Goal: Task Accomplishment & Management: Use online tool/utility

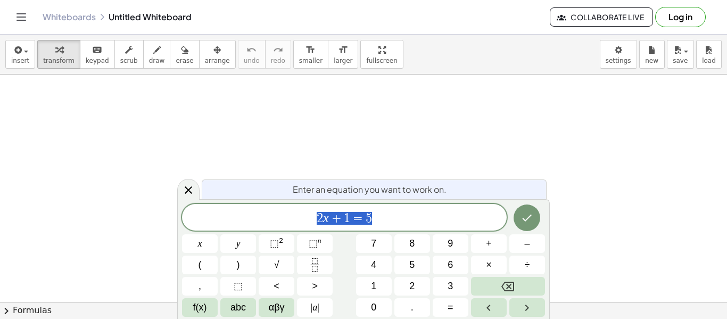
scroll to position [1, 0]
click at [416, 228] on div "2 x + 1 = 5" at bounding box center [344, 217] width 324 height 27
click at [310, 260] on icon "Fraction" at bounding box center [314, 264] width 13 height 13
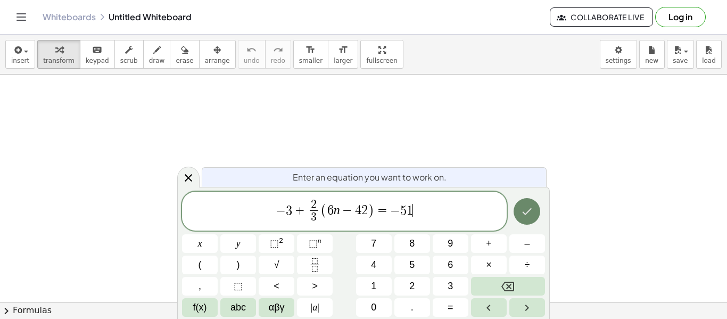
click at [529, 205] on icon "Done" at bounding box center [526, 211] width 13 height 13
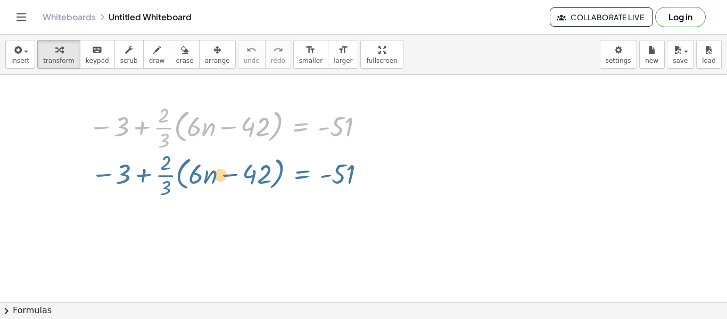
drag, startPoint x: 301, startPoint y: 114, endPoint x: 314, endPoint y: 146, distance: 34.4
click at [314, 146] on div at bounding box center [228, 126] width 289 height 53
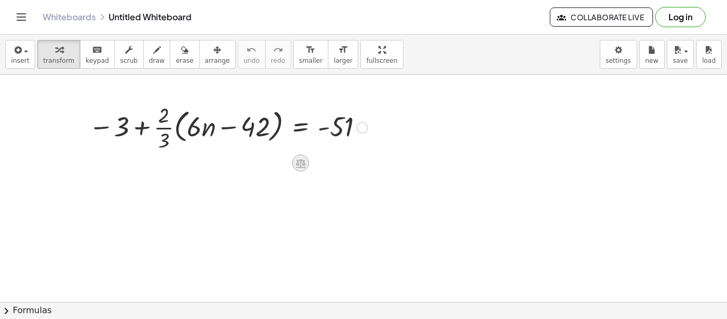
click at [297, 166] on icon at bounding box center [301, 163] width 10 height 9
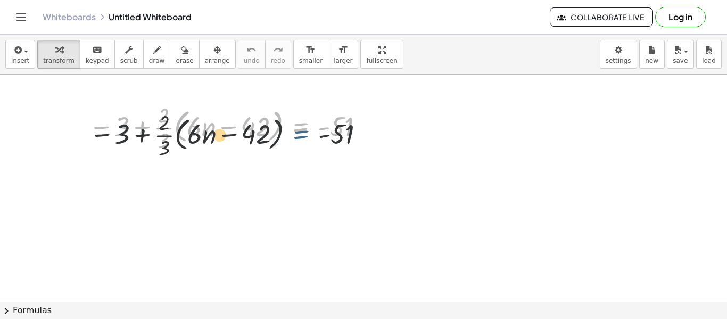
drag, startPoint x: 298, startPoint y: 118, endPoint x: 299, endPoint y: 129, distance: 11.2
click at [299, 129] on div at bounding box center [228, 126] width 289 height 53
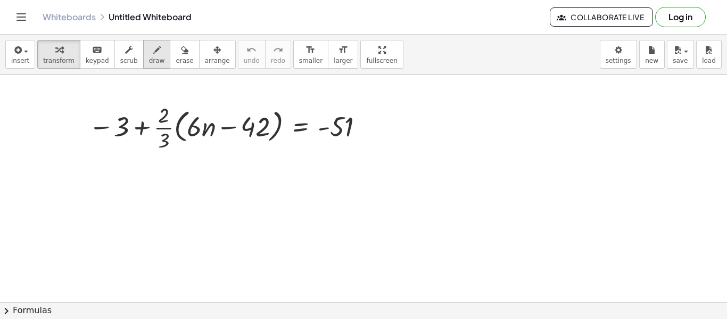
click at [149, 58] on span "draw" at bounding box center [157, 60] width 16 height 7
drag, startPoint x: 301, startPoint y: 119, endPoint x: 297, endPoint y: 177, distance: 57.5
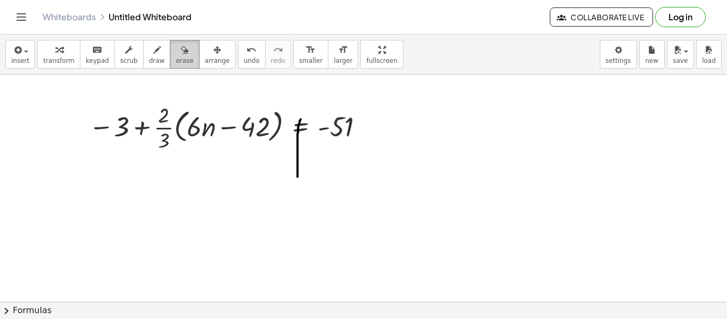
click at [176, 57] on span "erase" at bounding box center [185, 60] width 18 height 7
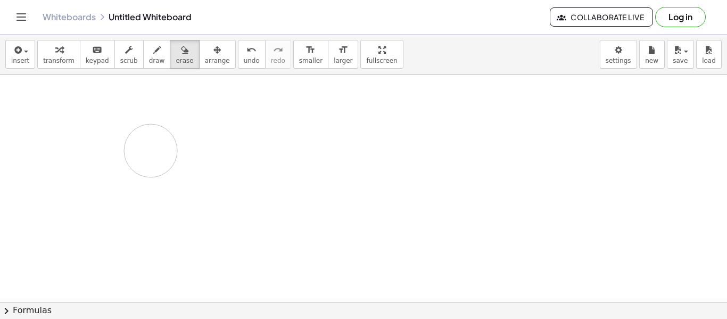
drag, startPoint x: 297, startPoint y: 144, endPoint x: 148, endPoint y: 150, distance: 149.1
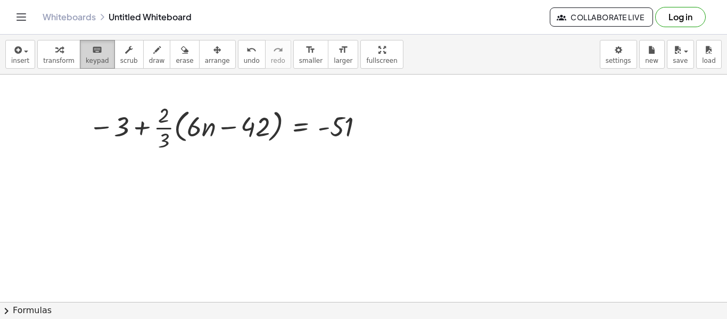
click at [96, 59] on span "keypad" at bounding box center [97, 60] width 23 height 7
click at [174, 140] on div at bounding box center [228, 126] width 289 height 53
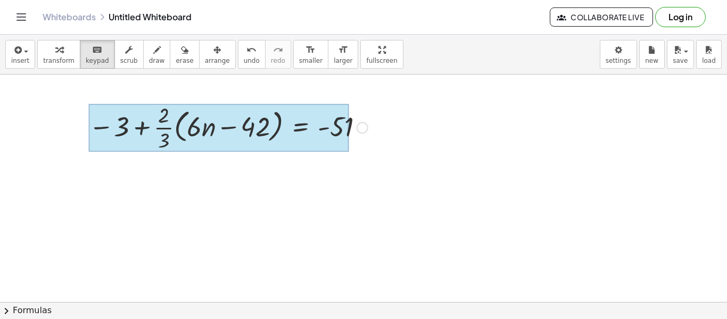
click at [285, 124] on div at bounding box center [219, 128] width 260 height 48
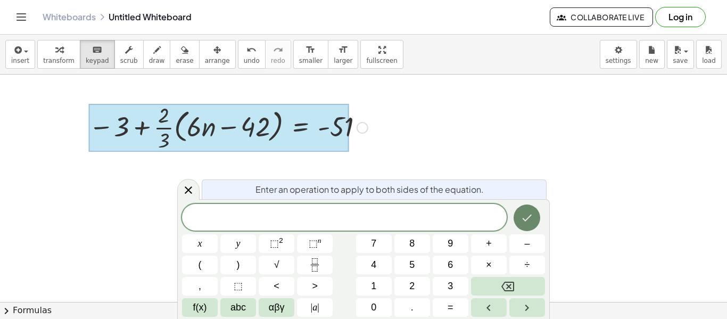
click at [526, 221] on icon "Done" at bounding box center [526, 217] width 13 height 13
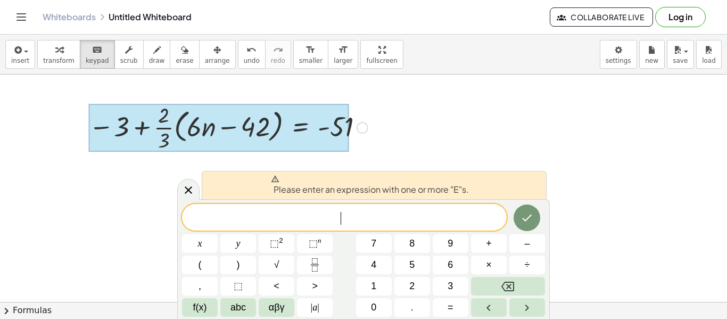
click at [312, 131] on div at bounding box center [219, 128] width 260 height 48
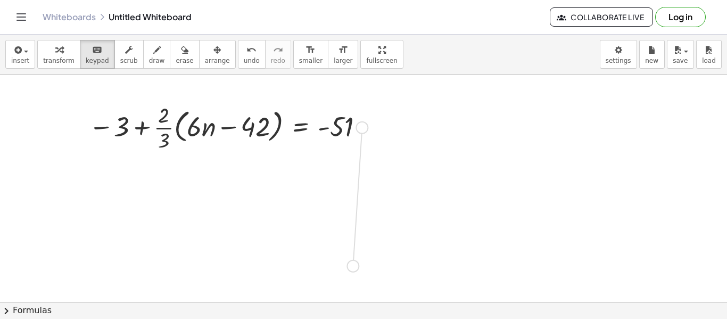
drag, startPoint x: 367, startPoint y: 126, endPoint x: 367, endPoint y: 265, distance: 139.9
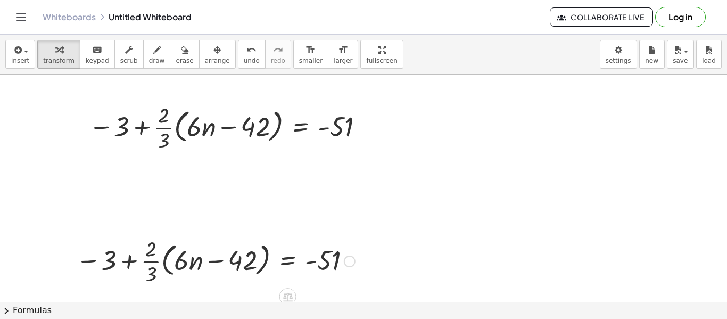
click at [274, 265] on div at bounding box center [215, 260] width 289 height 53
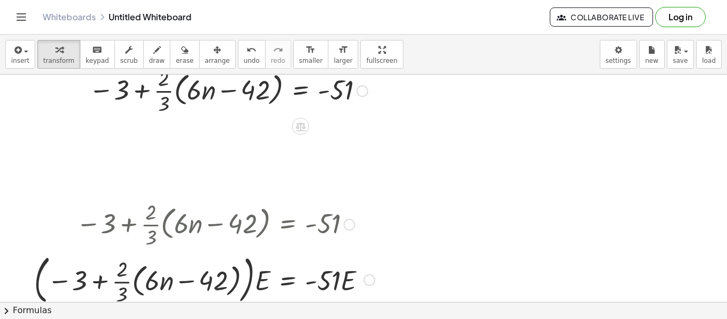
scroll to position [34, 0]
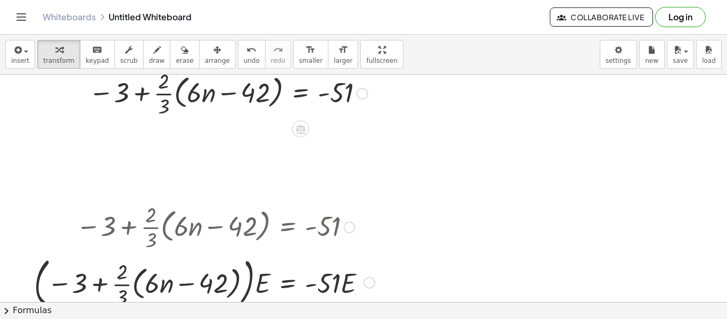
click at [260, 233] on div at bounding box center [204, 225] width 351 height 53
click at [368, 279] on div at bounding box center [369, 283] width 12 height 12
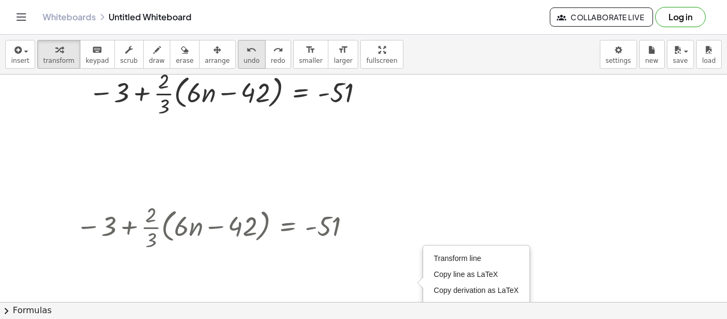
click at [238, 55] on button "undo undo" at bounding box center [252, 54] width 28 height 29
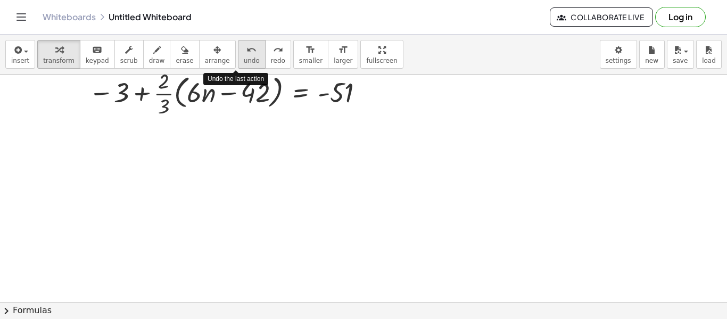
click at [238, 55] on button "undo undo" at bounding box center [252, 54] width 28 height 29
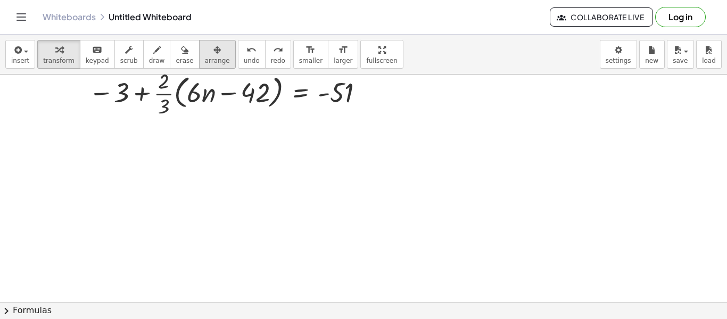
click at [199, 59] on button "arrange" at bounding box center [217, 54] width 37 height 29
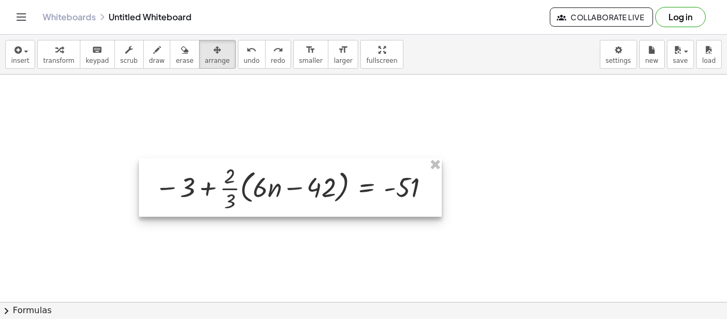
drag, startPoint x: 209, startPoint y: 105, endPoint x: 274, endPoint y: 200, distance: 115.4
click at [274, 200] on div at bounding box center [290, 187] width 303 height 59
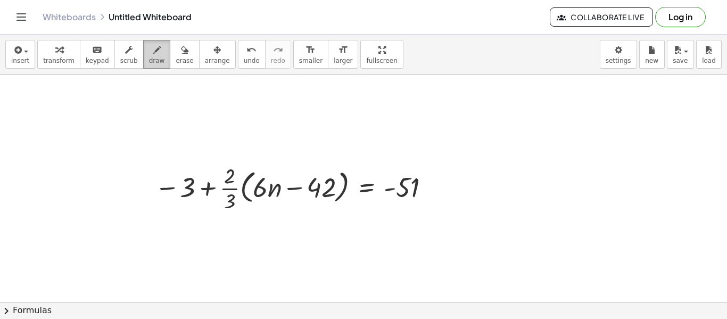
click at [149, 61] on span "draw" at bounding box center [157, 60] width 16 height 7
drag, startPoint x: 366, startPoint y: 181, endPoint x: 366, endPoint y: 295, distance: 114.4
click at [366, 295] on div at bounding box center [363, 301] width 727 height 523
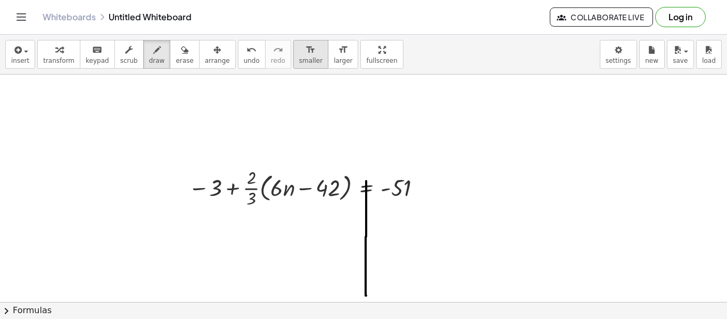
click at [308, 64] on button "format_size smaller" at bounding box center [310, 54] width 35 height 29
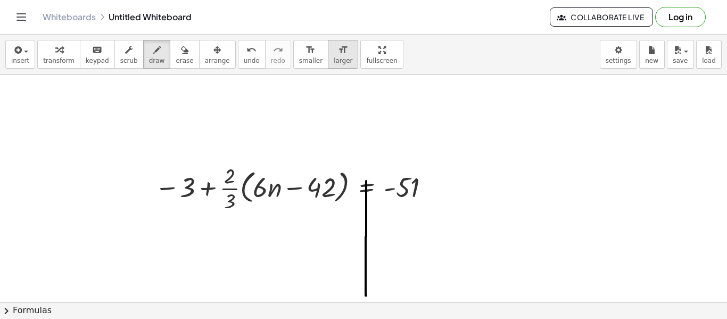
click at [328, 48] on button "format_size larger" at bounding box center [343, 54] width 30 height 29
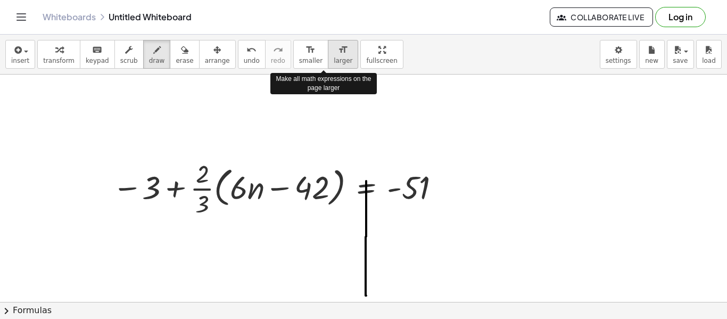
click at [328, 48] on button "format_size larger" at bounding box center [343, 54] width 30 height 29
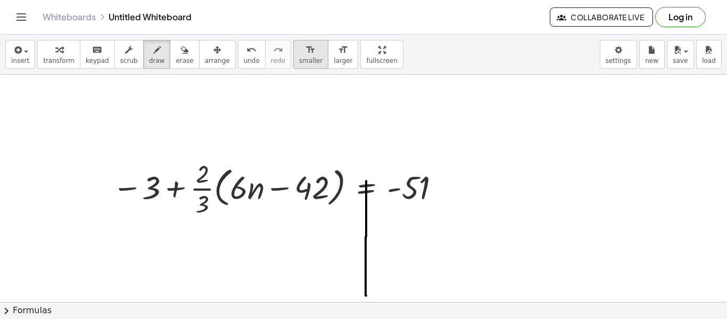
click at [299, 60] on span "smaller" at bounding box center [310, 60] width 23 height 7
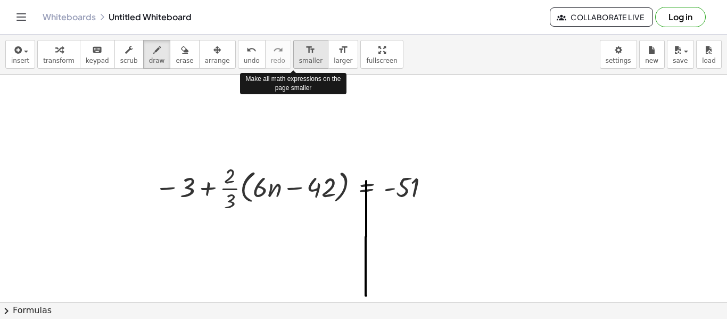
click at [299, 60] on span "smaller" at bounding box center [310, 60] width 23 height 7
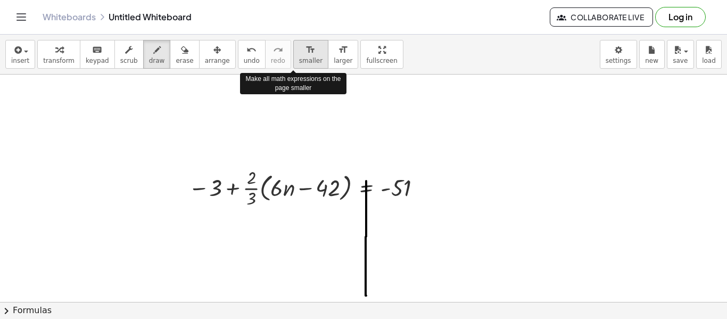
click at [299, 60] on span "smaller" at bounding box center [310, 60] width 23 height 7
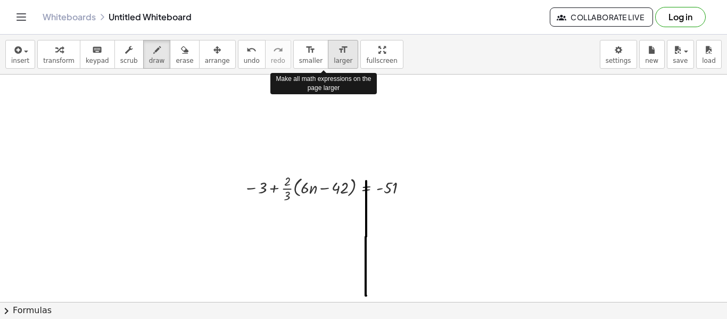
click at [328, 61] on button "format_size larger" at bounding box center [343, 54] width 30 height 29
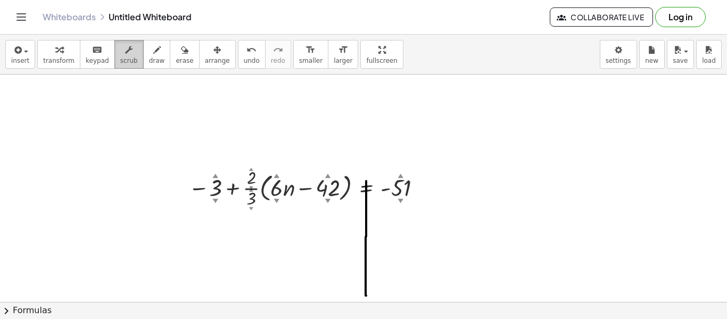
click at [120, 52] on div "button" at bounding box center [129, 49] width 18 height 13
click at [61, 53] on div "button" at bounding box center [58, 49] width 31 height 13
click at [247, 179] on div at bounding box center [307, 187] width 248 height 46
click at [268, 190] on div at bounding box center [307, 187] width 248 height 46
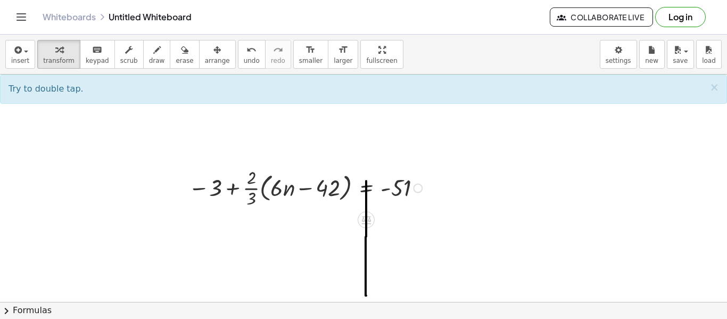
click at [268, 190] on div at bounding box center [307, 187] width 248 height 46
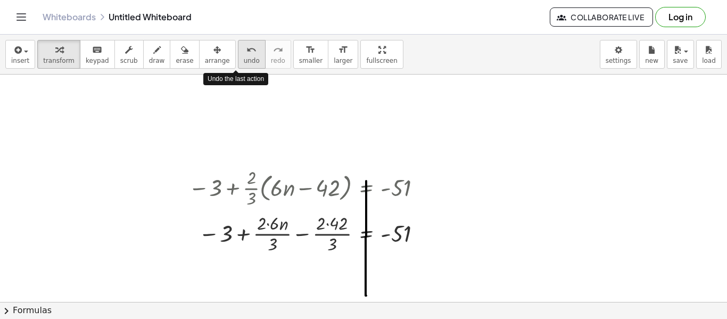
click at [238, 46] on button "undo undo" at bounding box center [252, 54] width 28 height 29
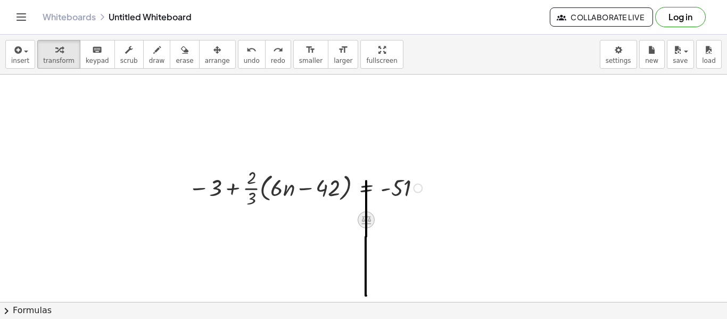
click at [366, 224] on icon at bounding box center [365, 219] width 11 height 11
click at [409, 218] on icon at bounding box center [409, 220] width 10 height 10
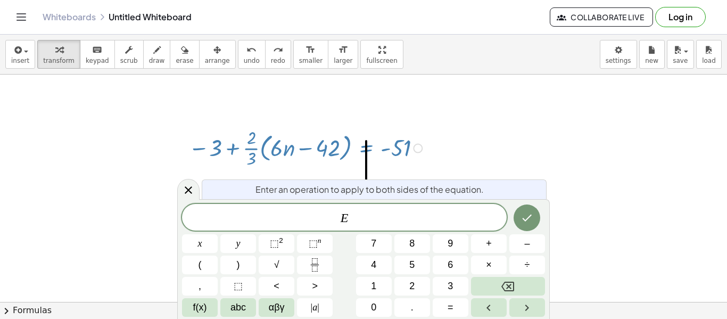
scroll to position [74, 0]
click at [190, 185] on icon at bounding box center [188, 190] width 13 height 13
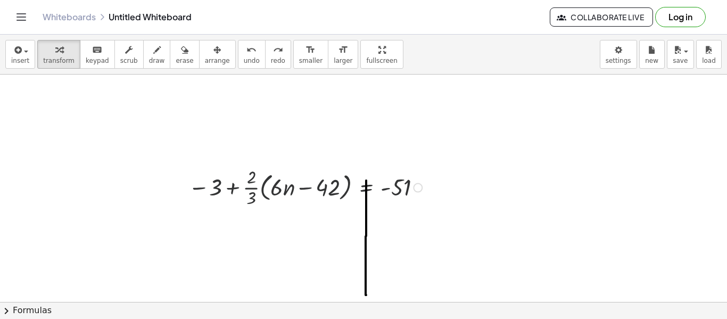
scroll to position [34, 0]
drag, startPoint x: 277, startPoint y: 225, endPoint x: 289, endPoint y: 239, distance: 19.2
click at [289, 239] on div at bounding box center [363, 301] width 727 height 523
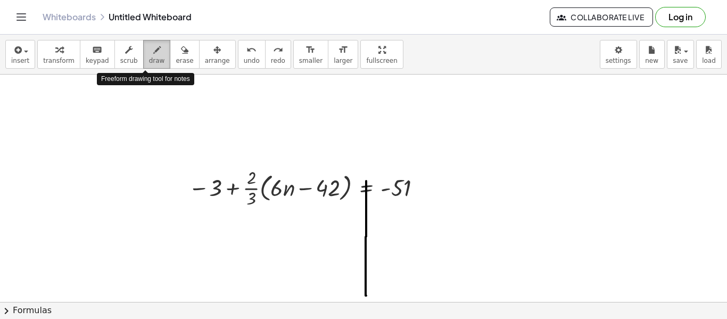
click at [149, 59] on span "draw" at bounding box center [157, 60] width 16 height 7
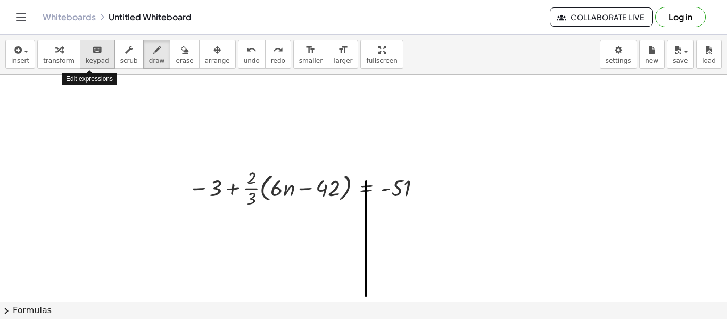
click at [86, 60] on span "keypad" at bounding box center [97, 60] width 23 height 7
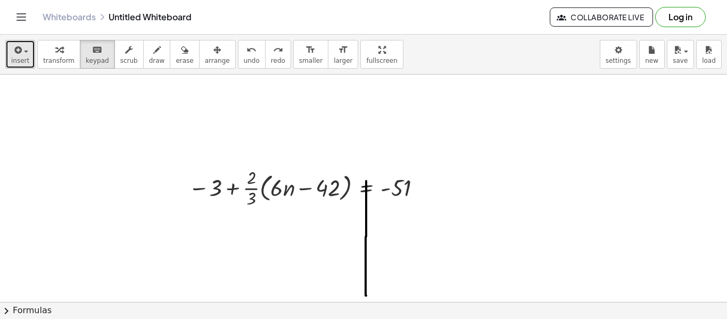
click at [27, 57] on span "insert" at bounding box center [20, 60] width 18 height 7
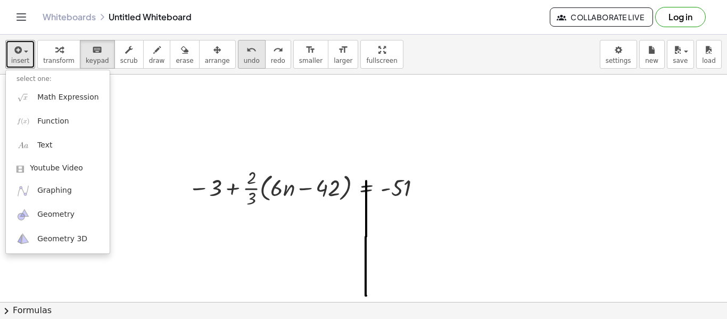
click at [244, 62] on span "undo" at bounding box center [252, 60] width 16 height 7
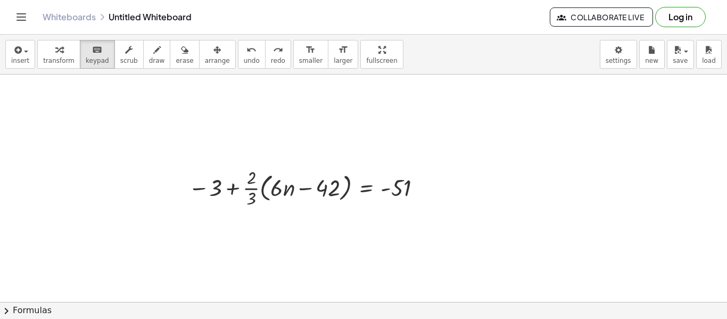
click at [134, 20] on div "Whiteboards Untitled Whiteboard" at bounding box center [296, 17] width 507 height 11
click at [610, 48] on body "Graspable Math Activities Get Started Activity Bank Assigned Work Classes White…" at bounding box center [363, 159] width 727 height 319
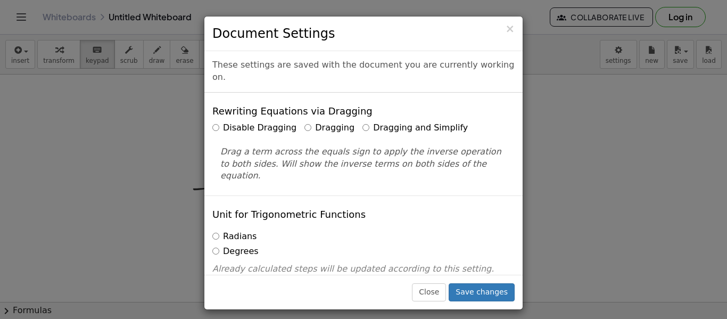
click at [523, 31] on div "× Document Settings These settings are saved with the document you are currentl…" at bounding box center [363, 159] width 727 height 319
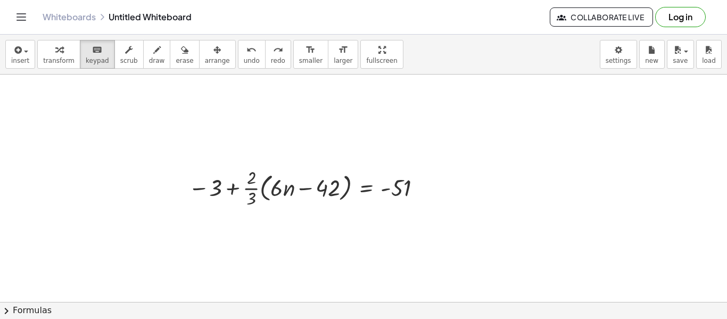
click at [8, 11] on header "Whiteboards Untitled Whiteboard Collaborate Live Log in" at bounding box center [363, 17] width 727 height 35
click at [22, 16] on icon "Toggle navigation" at bounding box center [21, 17] width 9 height 6
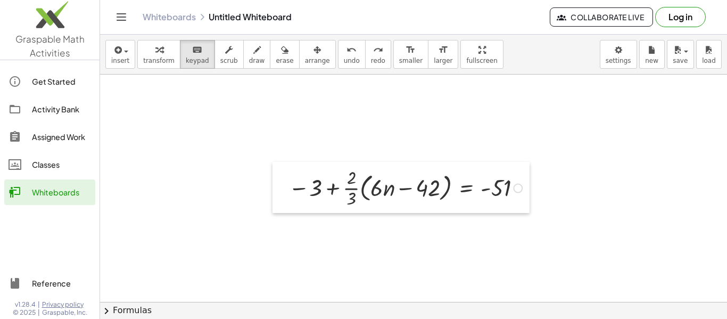
click at [281, 170] on div at bounding box center [280, 187] width 16 height 51
click at [125, 24] on button "Toggle navigation" at bounding box center [121, 17] width 17 height 17
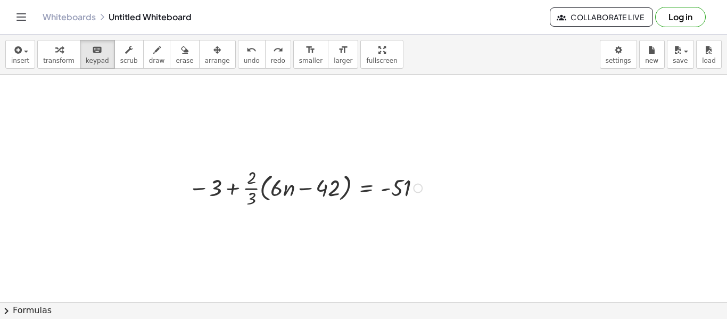
click at [412, 191] on div at bounding box center [307, 187] width 248 height 46
click at [416, 186] on div at bounding box center [418, 189] width 10 height 10
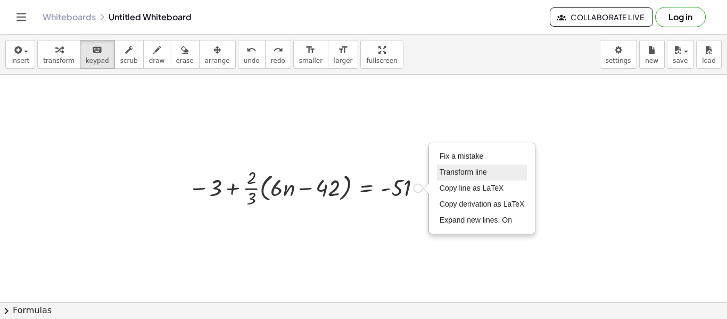
click at [493, 171] on li "Transform line" at bounding box center [482, 172] width 90 height 16
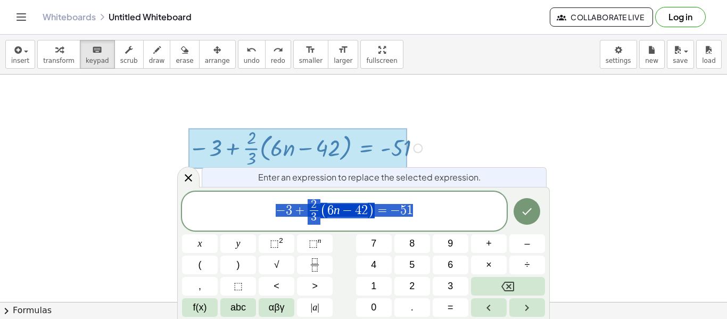
scroll to position [74, 0]
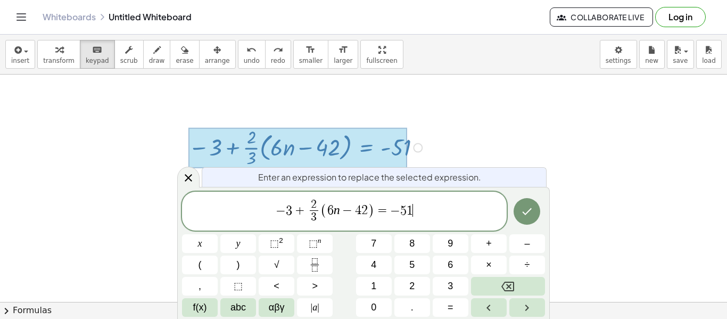
click at [475, 225] on span "− 3 + 2 3 ​ ( 6 n − 4 2 ) = − 5 1 ​" at bounding box center [344, 212] width 324 height 28
click at [521, 218] on icon "Done" at bounding box center [526, 211] width 13 height 13
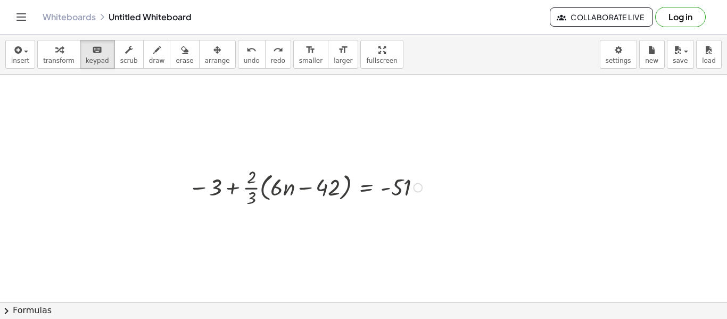
scroll to position [34, 0]
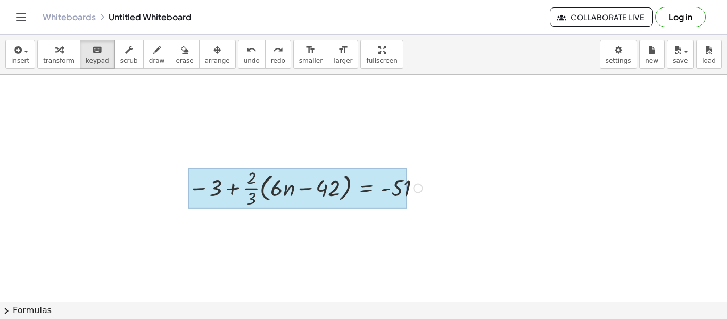
click at [380, 194] on div at bounding box center [297, 188] width 219 height 40
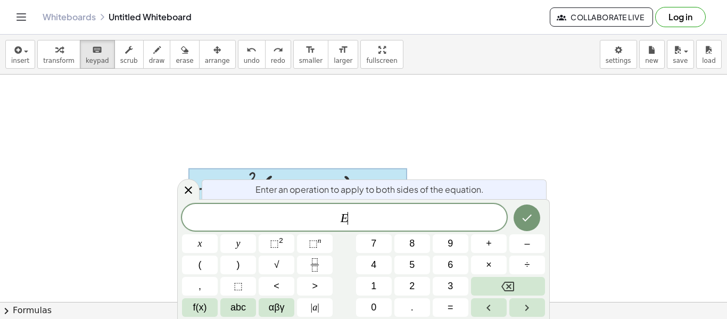
scroll to position [8, 0]
click at [429, 121] on div at bounding box center [363, 301] width 727 height 523
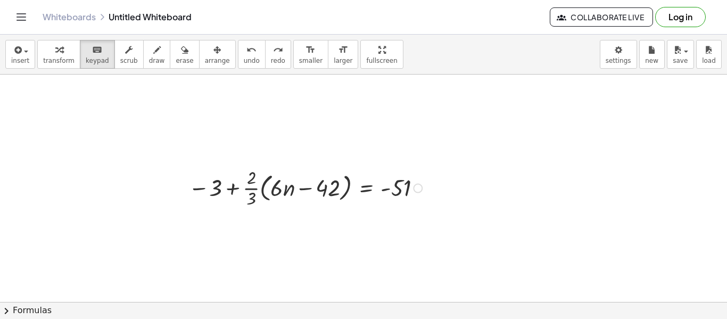
click at [413, 191] on div at bounding box center [307, 187] width 248 height 46
click at [417, 187] on div at bounding box center [418, 189] width 10 height 10
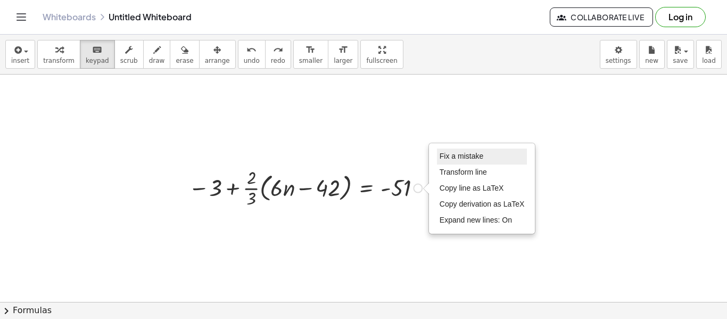
click at [445, 155] on span "Fix a mistake" at bounding box center [461, 156] width 44 height 9
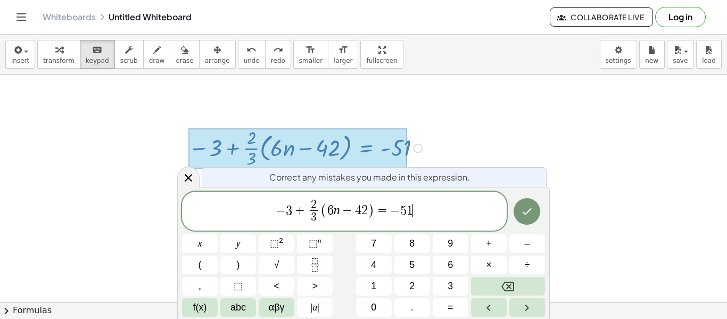
scroll to position [74, 0]
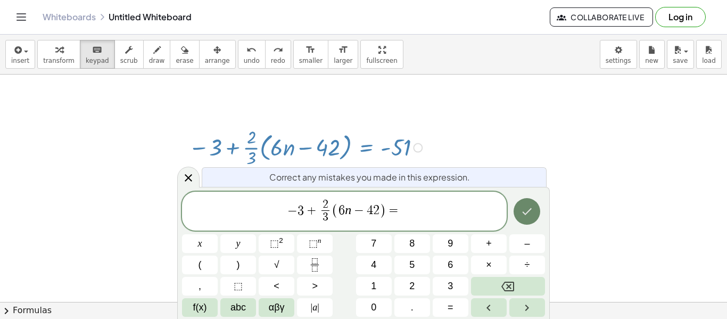
click at [528, 212] on icon "Done" at bounding box center [526, 211] width 13 height 13
click at [516, 309] on button "Right arrow" at bounding box center [527, 307] width 36 height 19
click at [525, 306] on icon "Right arrow" at bounding box center [526, 307] width 13 height 13
click at [522, 306] on icon "Right arrow" at bounding box center [526, 307] width 13 height 13
click at [526, 220] on button "Done" at bounding box center [526, 211] width 27 height 27
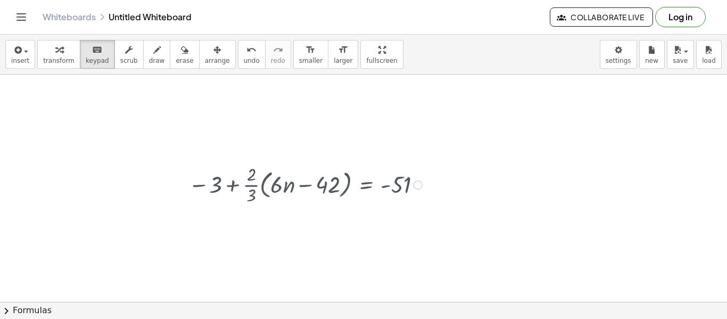
scroll to position [34, 0]
click at [422, 189] on div at bounding box center [307, 187] width 248 height 46
click at [419, 191] on div "Fix a mistake Transform line Copy line as LaTeX Copy derivation as LaTeX Expand…" at bounding box center [418, 189] width 10 height 10
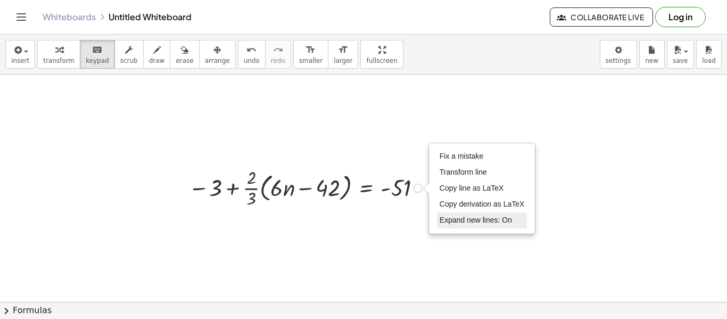
click at [475, 225] on li "Expand new lines: On" at bounding box center [482, 220] width 90 height 16
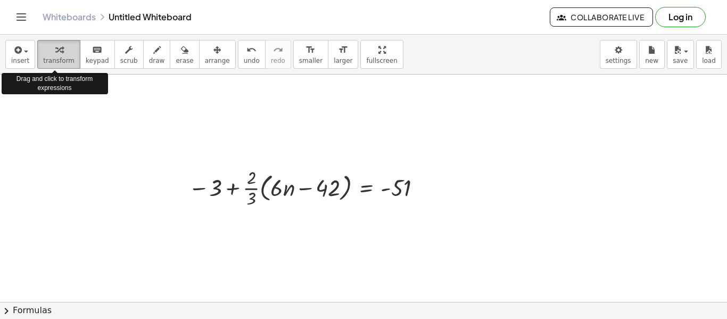
click at [59, 57] on span "transform" at bounding box center [58, 60] width 31 height 7
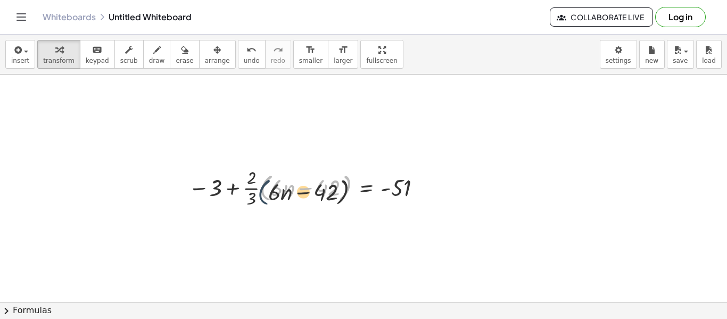
drag, startPoint x: 260, startPoint y: 188, endPoint x: 253, endPoint y: 201, distance: 14.5
click at [253, 201] on div at bounding box center [307, 187] width 248 height 46
click at [29, 311] on button "chevron_right Formulas" at bounding box center [363, 310] width 727 height 17
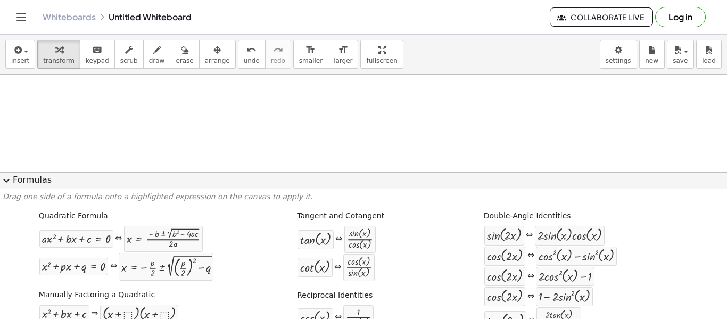
click at [326, 143] on div at bounding box center [363, 301] width 727 height 523
click at [27, 182] on button "expand_more Formulas" at bounding box center [363, 180] width 727 height 17
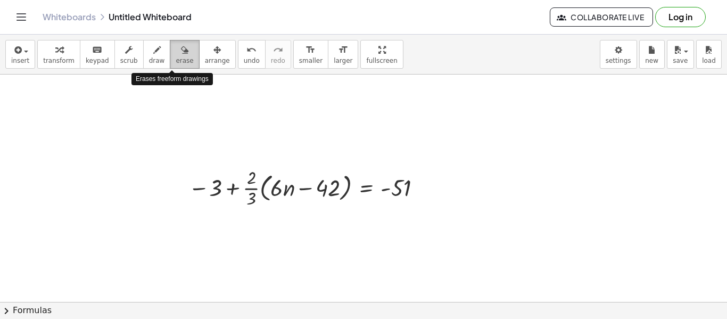
drag, startPoint x: 165, startPoint y: 60, endPoint x: 164, endPoint y: 66, distance: 6.5
click at [170, 66] on button "erase" at bounding box center [184, 54] width 29 height 29
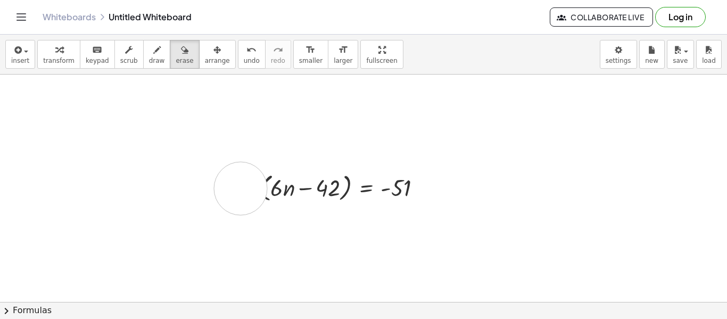
drag, startPoint x: 186, startPoint y: 178, endPoint x: 252, endPoint y: 188, distance: 66.7
click at [252, 188] on div at bounding box center [363, 301] width 727 height 523
click at [247, 187] on div at bounding box center [363, 301] width 727 height 523
drag, startPoint x: 247, startPoint y: 187, endPoint x: 96, endPoint y: 224, distance: 155.7
click at [96, 224] on div at bounding box center [363, 301] width 727 height 523
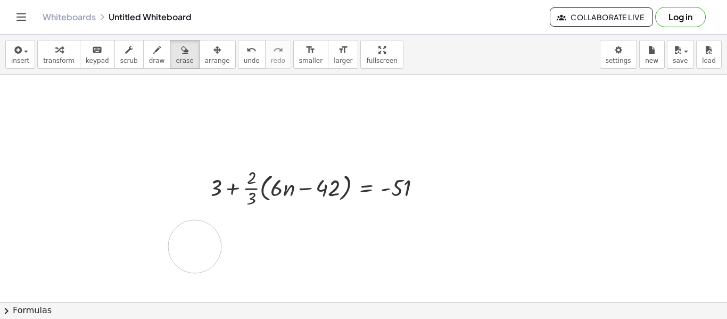
drag, startPoint x: 163, startPoint y: 153, endPoint x: 194, endPoint y: 244, distance: 95.5
click at [194, 244] on div at bounding box center [363, 301] width 727 height 523
drag, startPoint x: 178, startPoint y: 214, endPoint x: 172, endPoint y: 207, distance: 9.1
click at [172, 207] on div at bounding box center [363, 301] width 727 height 523
drag, startPoint x: 179, startPoint y: 199, endPoint x: 177, endPoint y: 172, distance: 27.7
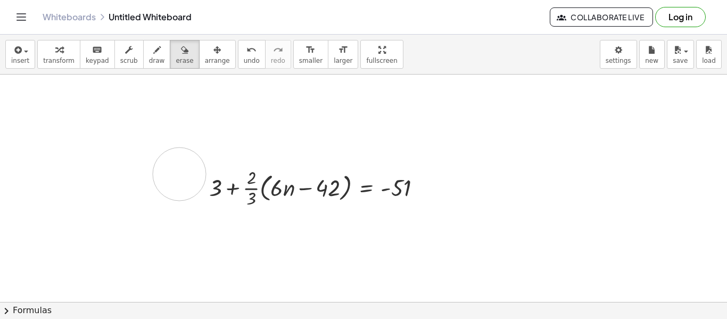
click at [177, 172] on div at bounding box center [363, 301] width 727 height 523
click at [201, 65] on button "arrange" at bounding box center [217, 54] width 37 height 29
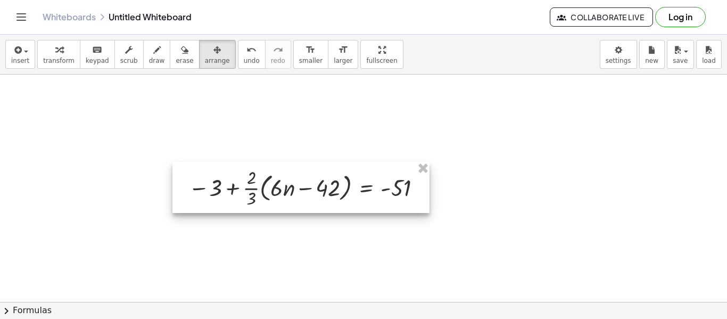
click at [335, 196] on div at bounding box center [300, 187] width 257 height 51
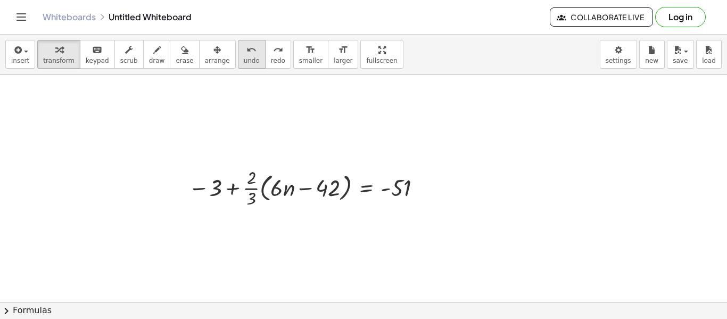
click at [244, 58] on span "undo" at bounding box center [252, 60] width 16 height 7
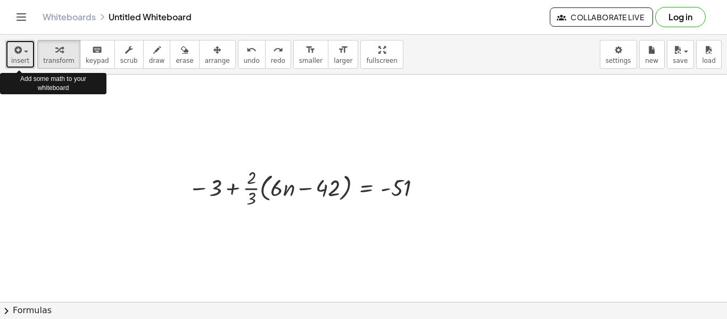
click at [16, 56] on icon "button" at bounding box center [17, 50] width 10 height 13
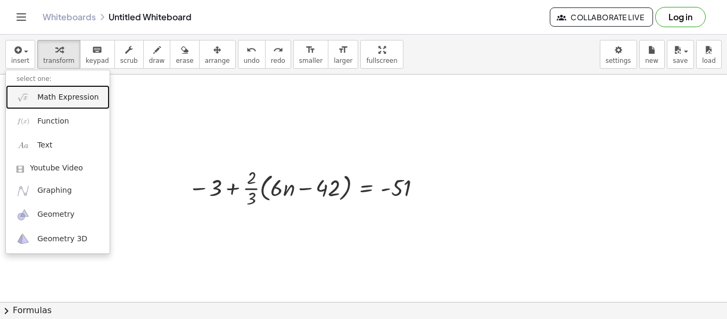
click at [55, 98] on span "Math Expression" at bounding box center [67, 97] width 61 height 11
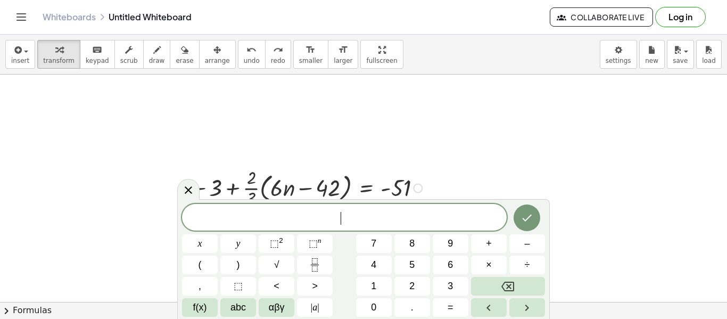
click at [299, 185] on div at bounding box center [307, 187] width 248 height 46
click at [366, 186] on div at bounding box center [307, 187] width 248 height 46
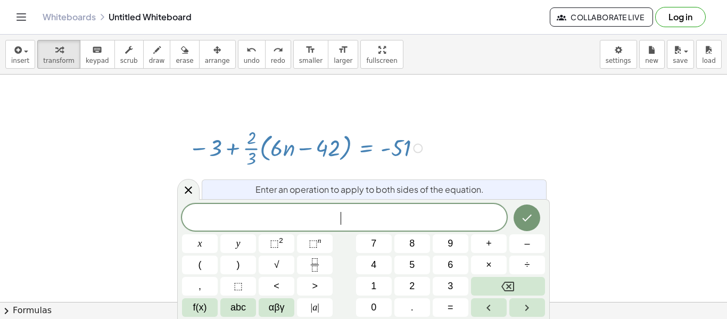
scroll to position [74, 0]
click at [441, 314] on button "=" at bounding box center [450, 307] width 36 height 19
drag, startPoint x: 417, startPoint y: 147, endPoint x: 274, endPoint y: 154, distance: 143.3
click at [366, 148] on div "− 3 + · · 2 · 3 · ( + · 6 · n − 42 ) = - 51" at bounding box center [366, 148] width 0 height 0
drag, startPoint x: 413, startPoint y: 147, endPoint x: 174, endPoint y: 146, distance: 238.3
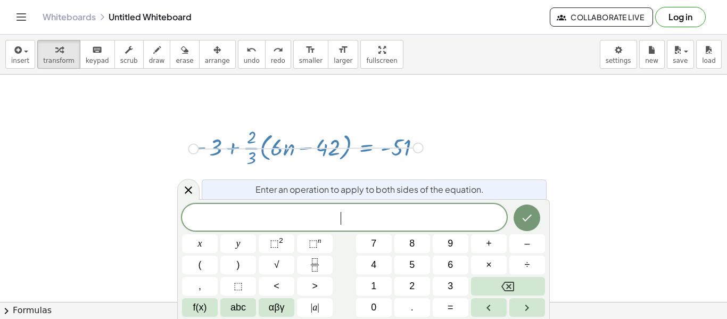
click at [174, 146] on div "− 3 + · · 2 · 3 · ( + · 6 · n − 42 ) = - 51" at bounding box center [300, 146] width 257 height 51
drag, startPoint x: 418, startPoint y: 142, endPoint x: 418, endPoint y: 197, distance: 54.8
click at [418, 197] on body "Graspable Math Activities Get Started Activity Bank Assigned Work Classes White…" at bounding box center [363, 159] width 727 height 319
click at [178, 185] on div at bounding box center [188, 188] width 22 height 21
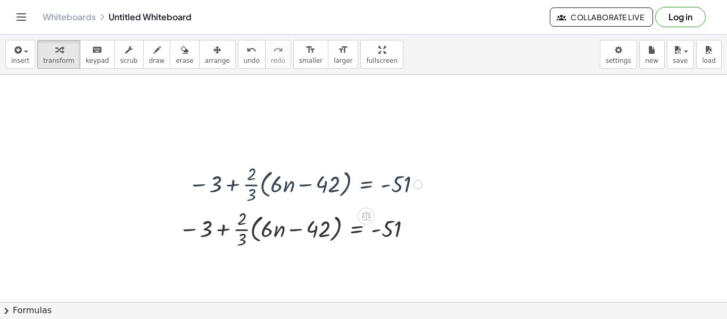
scroll to position [34, 0]
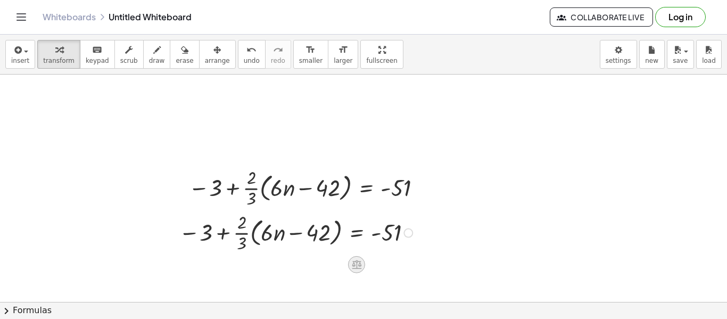
click at [354, 269] on icon at bounding box center [357, 264] width 10 height 9
drag, startPoint x: 410, startPoint y: 231, endPoint x: 349, endPoint y: 231, distance: 61.2
click at [356, 233] on div "− 3 + · · 2 · 3 · ( + · 6 · n − 42 ) = - 51 + − × ÷" at bounding box center [356, 233] width 0 height 0
drag, startPoint x: 413, startPoint y: 231, endPoint x: 395, endPoint y: 282, distance: 54.7
click at [395, 282] on div "− 3 + · · 2 · 3 · ( + · 6 · n − 42 ) = - 51 - 51 − 3 + · · 2 · 3 · ( + · 6 · n …" at bounding box center [363, 301] width 727 height 523
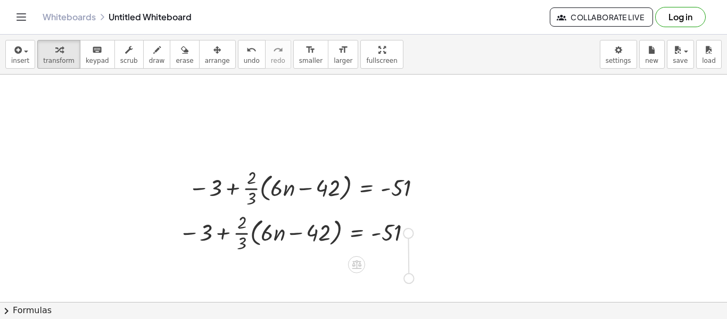
drag, startPoint x: 407, startPoint y: 235, endPoint x: 405, endPoint y: 288, distance: 52.7
click at [405, 288] on div "− 3 + · · 2 · 3 · ( + · 6 · n − 42 ) = - 51 − 3 + · · 2 · 3 · ( + · 6 · n − 42 …" at bounding box center [363, 301] width 727 height 523
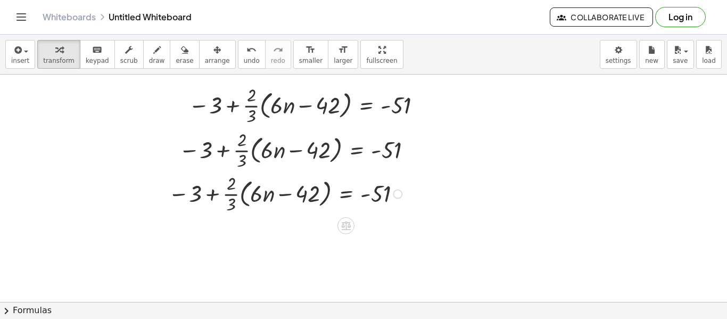
scroll to position [119, 0]
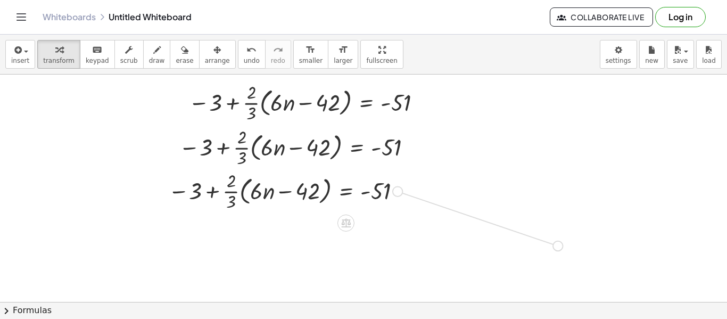
drag, startPoint x: 396, startPoint y: 189, endPoint x: 565, endPoint y: 247, distance: 178.5
click at [565, 247] on div "− 3 + · · 2 · 3 · ( + · 6 · n − 42 ) = - 51 − 3 + · · 2 · 3 · ( + · 6 · n − 42 …" at bounding box center [363, 216] width 727 height 523
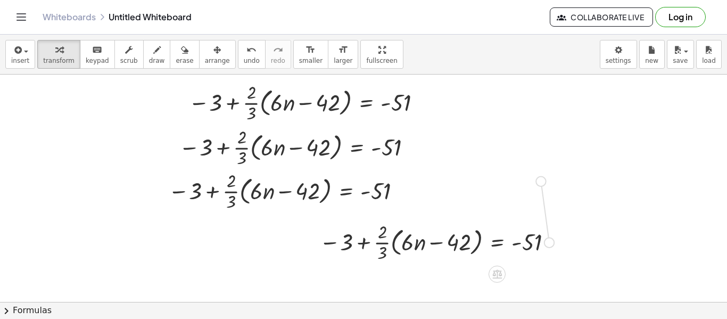
drag, startPoint x: 552, startPoint y: 240, endPoint x: 543, endPoint y: 169, distance: 72.4
click at [543, 169] on div "− 3 + · · 2 · 3 · ( + · 6 · n − 42 ) = - 51 − 3 + · · 2 · 3 · ( + · 6 · n − 42 …" at bounding box center [363, 216] width 727 height 523
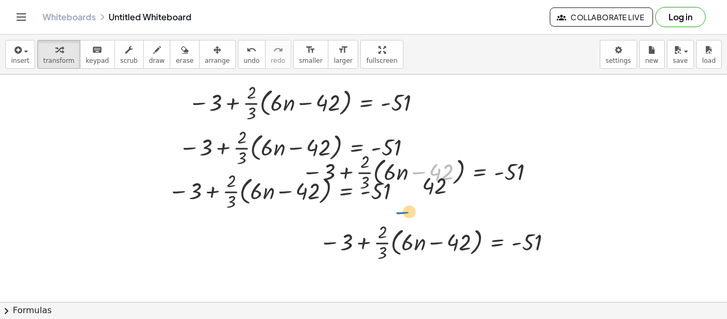
drag, startPoint x: 419, startPoint y: 168, endPoint x: 375, endPoint y: 219, distance: 67.2
click at [375, 219] on div "− 3 + · · 2 · 3 · ( + · 6 · n − 42 ) = - 51 − 3 + · · 2 · 3 · ( + · 6 · n − 42 …" at bounding box center [363, 216] width 727 height 523
click at [244, 57] on span "undo" at bounding box center [252, 60] width 16 height 7
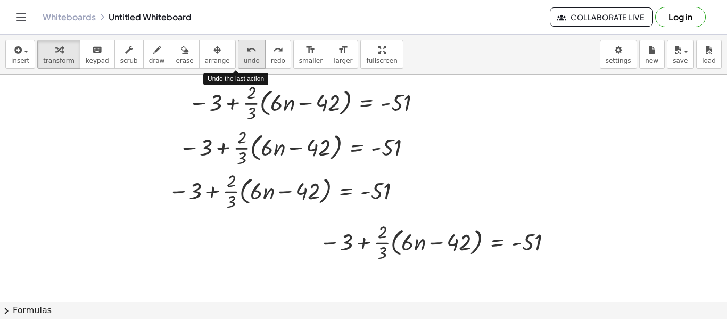
click at [244, 57] on span "undo" at bounding box center [252, 60] width 16 height 7
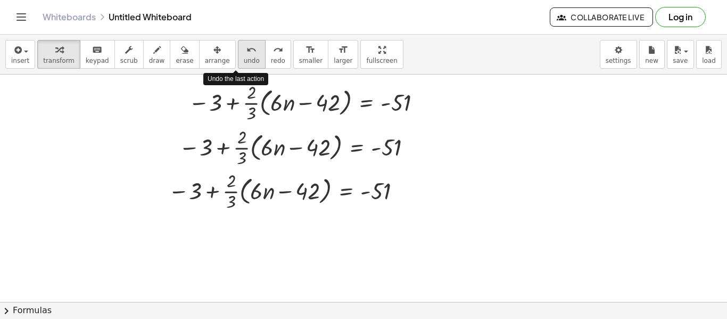
click at [244, 57] on span "undo" at bounding box center [252, 60] width 16 height 7
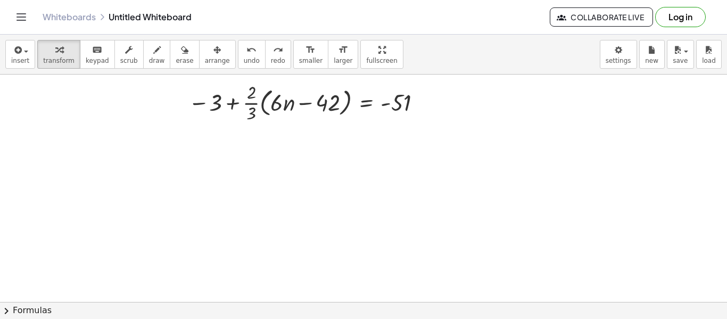
click at [365, 309] on button "chevron_right Formulas" at bounding box center [363, 310] width 727 height 17
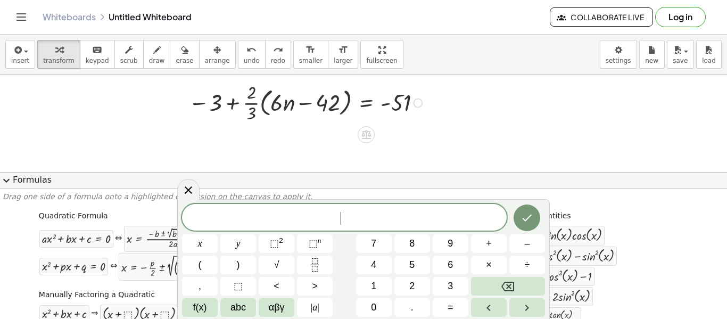
click at [596, 186] on button "expand_more Formulas" at bounding box center [363, 180] width 727 height 17
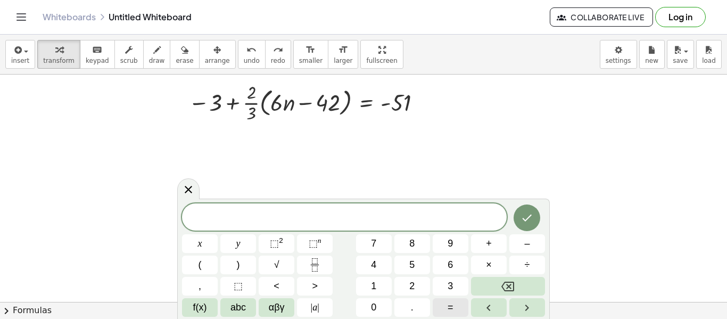
click at [449, 306] on span "=" at bounding box center [450, 307] width 6 height 14
click at [218, 234] on div at bounding box center [200, 243] width 36 height 19
click at [532, 227] on button "Done" at bounding box center [526, 217] width 27 height 27
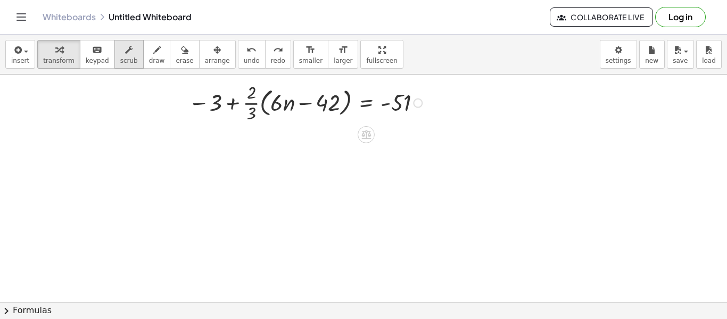
click at [114, 53] on button "scrub" at bounding box center [128, 54] width 29 height 29
drag, startPoint x: 419, startPoint y: 105, endPoint x: 409, endPoint y: 187, distance: 82.5
click at [409, 187] on div "− 3 ▲ ▼ + · · 2 ▲ ▼ · 3 ▲ ▼ · ( + · 6 ▲ ▼ · n − 42 ▲ ▼ ) = - 51 ▲ ▼" at bounding box center [363, 216] width 727 height 523
click at [244, 60] on span "undo" at bounding box center [252, 60] width 16 height 7
click at [114, 51] on button "scrub" at bounding box center [128, 54] width 29 height 29
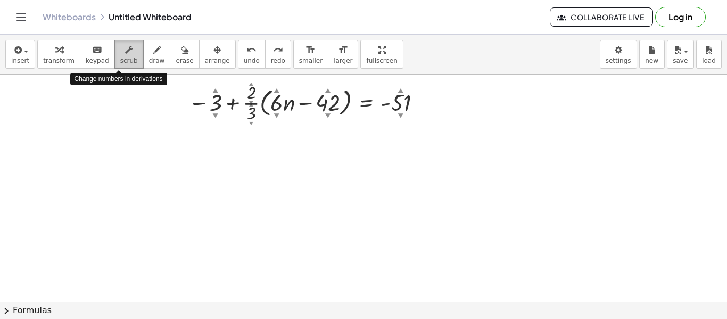
click at [120, 52] on div "button" at bounding box center [129, 49] width 18 height 13
click at [397, 119] on div at bounding box center [307, 102] width 248 height 46
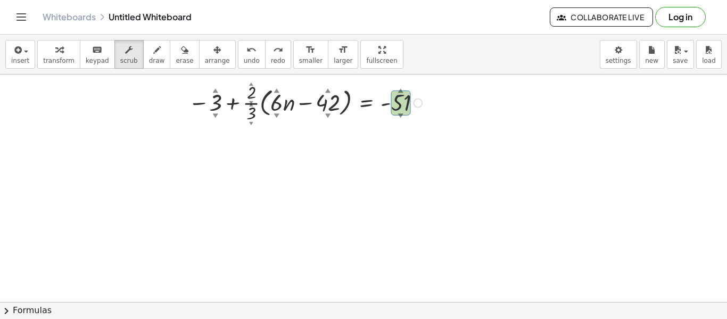
click at [398, 111] on div "▼" at bounding box center [400, 115] width 6 height 8
click at [397, 119] on div "▼" at bounding box center [400, 115] width 6 height 8
click at [399, 112] on div "▼" at bounding box center [400, 115] width 6 height 8
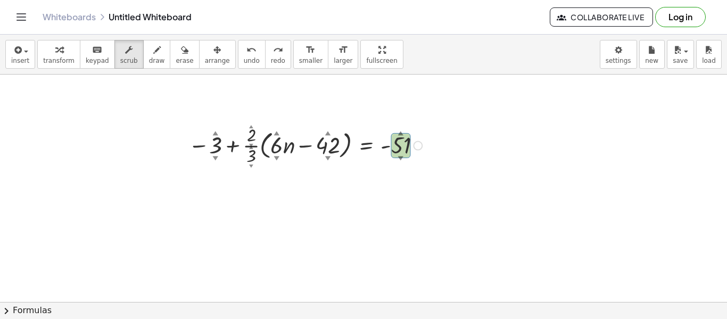
scroll to position [55, 0]
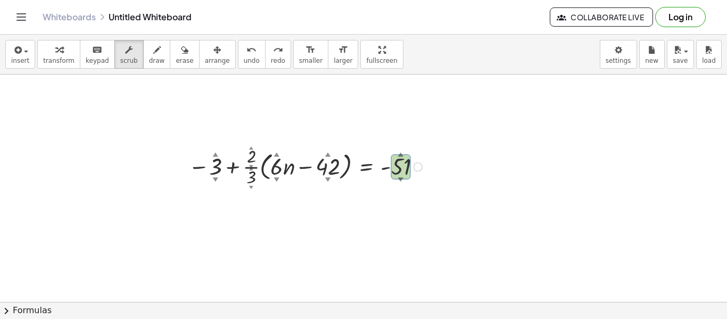
click at [401, 153] on div "▲" at bounding box center [400, 154] width 6 height 8
drag, startPoint x: 401, startPoint y: 161, endPoint x: 405, endPoint y: 166, distance: 7.2
click at [405, 166] on div at bounding box center [307, 166] width 248 height 46
click at [130, 21] on div "Whiteboards Untitled Whiteboard" at bounding box center [296, 17] width 507 height 11
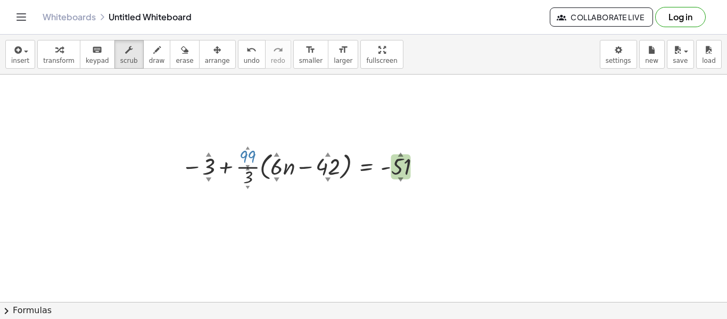
drag, startPoint x: 252, startPoint y: 154, endPoint x: 225, endPoint y: 13, distance: 144.0
click at [225, 13] on div "Graspable Math Activities Get Started Activity Bank Assigned Work Classes White…" at bounding box center [363, 159] width 727 height 319
drag, startPoint x: 251, startPoint y: 164, endPoint x: 241, endPoint y: 232, distance: 69.4
click at [241, 232] on div "− 3 ▲ ▼ + · · 96 ▲ ▼ · 3 ▲ ▼ · ( + · 6 ▲ ▼ · n − 42 ▲ ▼ ) = - 51 ▲ ▼" at bounding box center [363, 280] width 727 height 523
drag, startPoint x: 244, startPoint y: 146, endPoint x: 239, endPoint y: 287, distance: 141.6
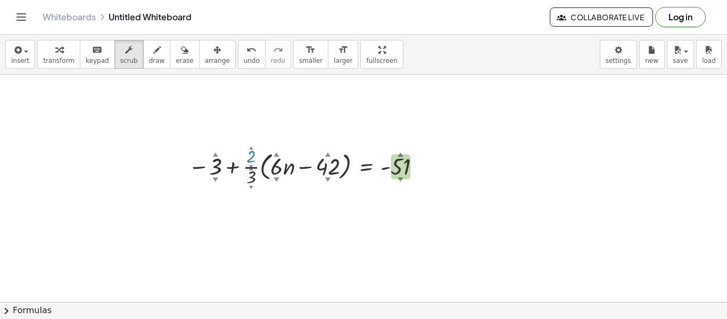
click at [239, 287] on div "− 3 ▲ ▼ + · · 2 ▲ ▼ · 3 ▲ ▼ · ( + · 6 ▲ ▼ · n − 42 ▲ ▼ ) = - 51 ▲ ▼" at bounding box center [363, 280] width 727 height 523
click at [7, 61] on button "insert" at bounding box center [20, 54] width 30 height 29
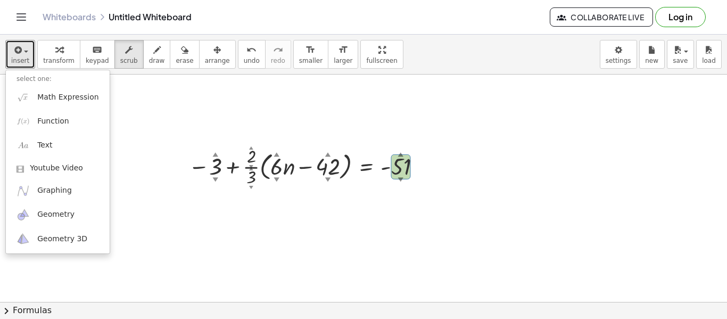
click at [167, 119] on div at bounding box center [363, 280] width 727 height 523
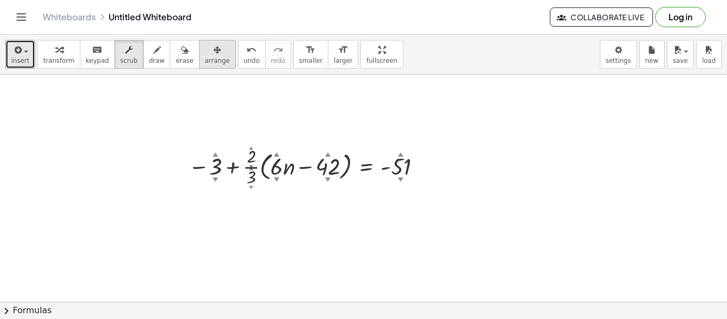
click at [205, 63] on span "arrange" at bounding box center [217, 60] width 25 height 7
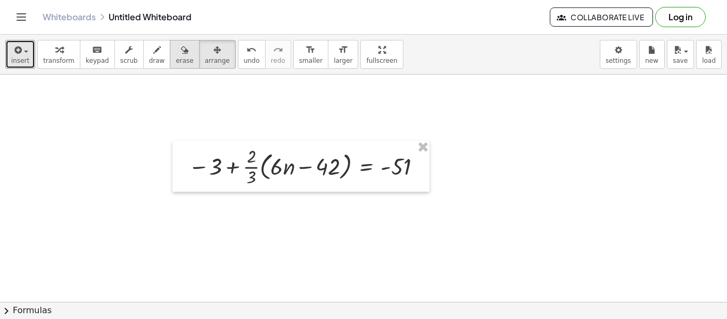
click at [176, 57] on span "erase" at bounding box center [185, 60] width 18 height 7
drag, startPoint x: 176, startPoint y: 60, endPoint x: 195, endPoint y: 96, distance: 41.2
click at [195, 96] on div "insert select one: Math Expression Function Text Youtube Video Graphing Geometr…" at bounding box center [363, 177] width 727 height 284
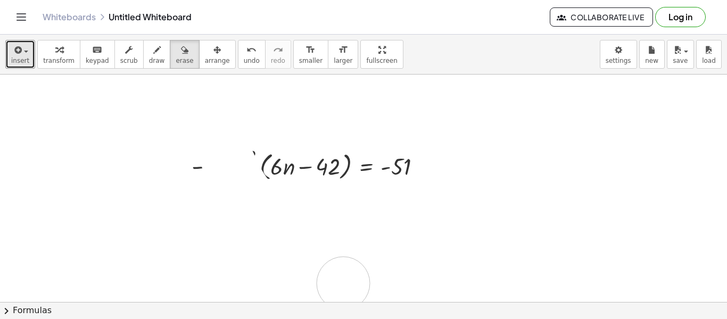
drag, startPoint x: 195, startPoint y: 96, endPoint x: 343, endPoint y: 283, distance: 238.5
click at [343, 283] on div at bounding box center [363, 280] width 727 height 523
drag, startPoint x: 427, startPoint y: 172, endPoint x: 387, endPoint y: 160, distance: 41.7
click at [387, 160] on div at bounding box center [363, 280] width 727 height 523
click at [396, 178] on div at bounding box center [363, 280] width 727 height 523
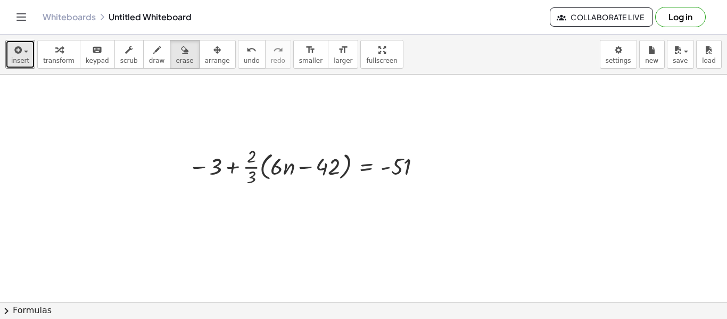
click at [392, 171] on div at bounding box center [363, 280] width 727 height 523
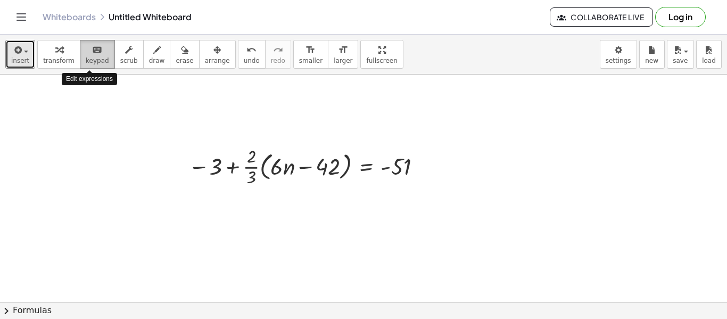
click at [86, 60] on span "keypad" at bounding box center [97, 60] width 23 height 7
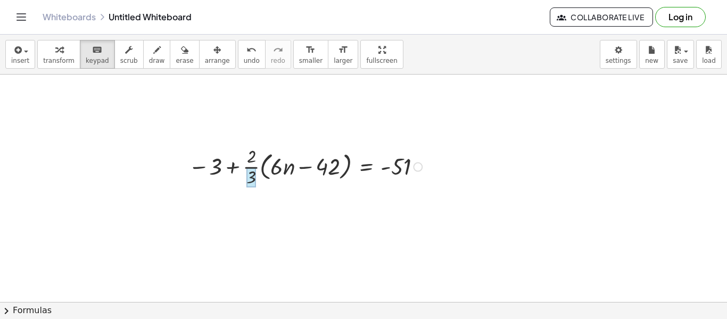
click at [249, 170] on div at bounding box center [251, 178] width 10 height 20
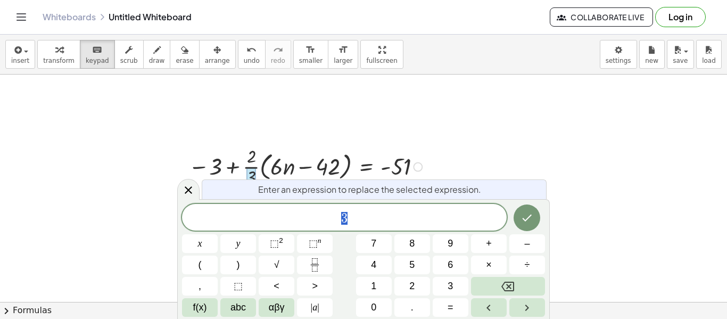
scroll to position [9, 0]
click at [407, 159] on div at bounding box center [307, 166] width 248 height 46
drag, startPoint x: 198, startPoint y: 165, endPoint x: 376, endPoint y: 165, distance: 178.2
click at [376, 165] on div at bounding box center [307, 166] width 248 height 46
click at [418, 168] on div at bounding box center [418, 167] width 10 height 10
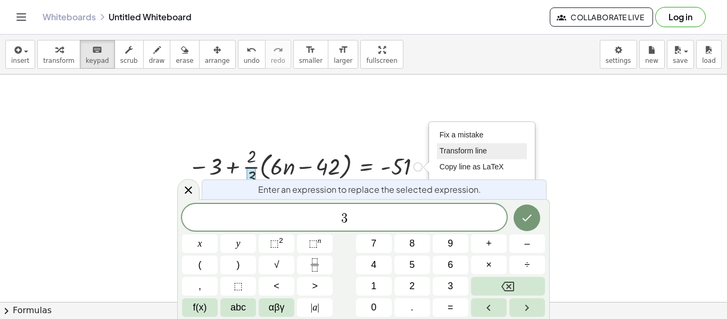
click at [446, 149] on span "Transform line" at bounding box center [462, 150] width 47 height 9
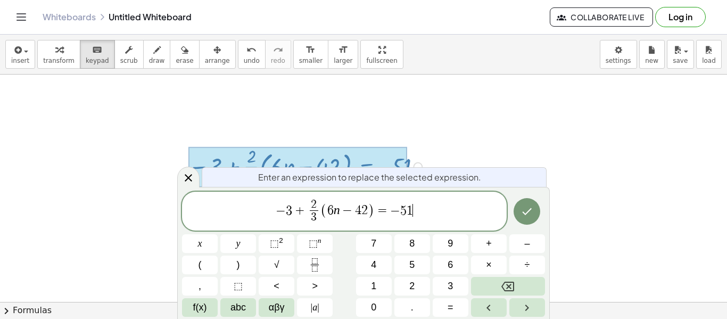
click at [420, 213] on span "− 3 + 2 3 ​ ( 6 n − 4 2 ) = − 5 1 ​" at bounding box center [344, 212] width 324 height 28
click at [532, 212] on icon "Done" at bounding box center [526, 211] width 13 height 13
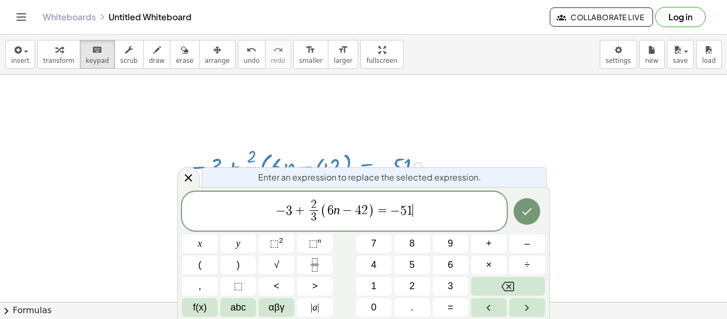
click at [275, 115] on div at bounding box center [363, 280] width 727 height 523
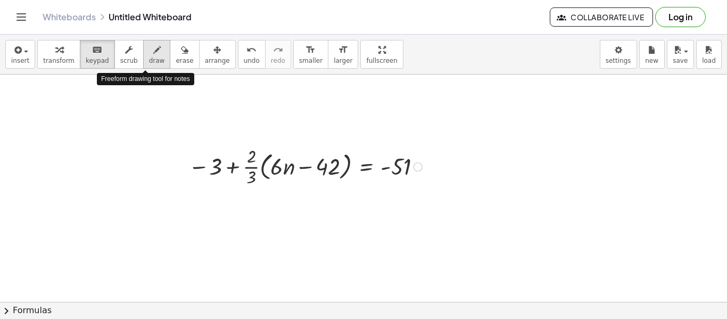
click at [149, 61] on span "draw" at bounding box center [157, 60] width 16 height 7
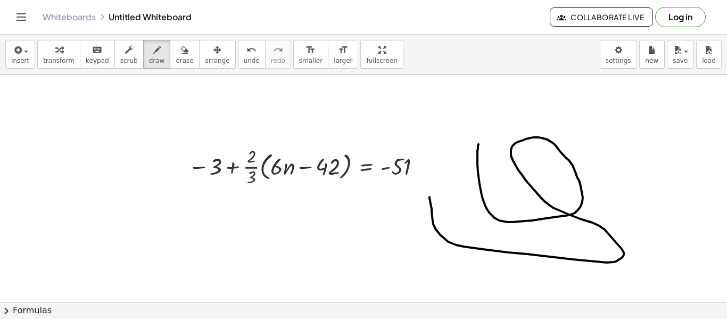
drag, startPoint x: 478, startPoint y: 144, endPoint x: 429, endPoint y: 196, distance: 71.1
click at [429, 196] on div at bounding box center [363, 280] width 727 height 523
click at [244, 59] on span "undo" at bounding box center [252, 60] width 16 height 7
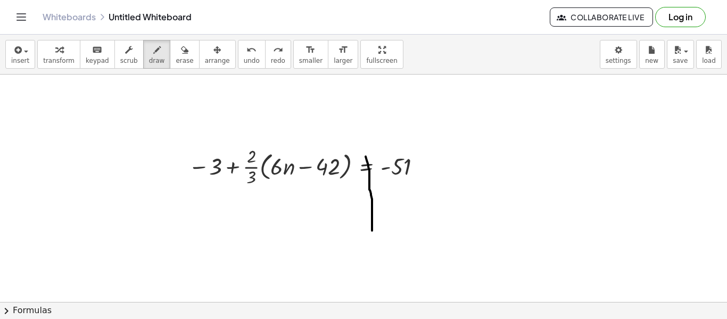
drag, startPoint x: 365, startPoint y: 156, endPoint x: 372, endPoint y: 234, distance: 77.4
click at [372, 234] on div at bounding box center [363, 280] width 727 height 523
drag, startPoint x: 332, startPoint y: 197, endPoint x: 337, endPoint y: 237, distance: 40.2
click at [337, 237] on div at bounding box center [363, 280] width 727 height 523
drag, startPoint x: 345, startPoint y: 211, endPoint x: 359, endPoint y: 246, distance: 38.2
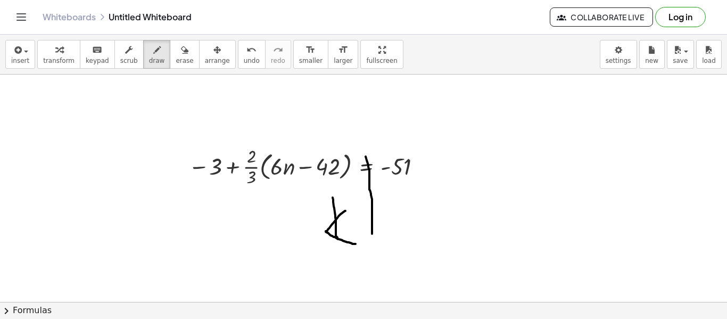
click at [359, 246] on div at bounding box center [363, 280] width 727 height 523
drag, startPoint x: 339, startPoint y: 235, endPoint x: 338, endPoint y: 249, distance: 13.9
click at [338, 249] on div at bounding box center [363, 280] width 727 height 523
click at [244, 59] on span "undo" at bounding box center [252, 60] width 16 height 7
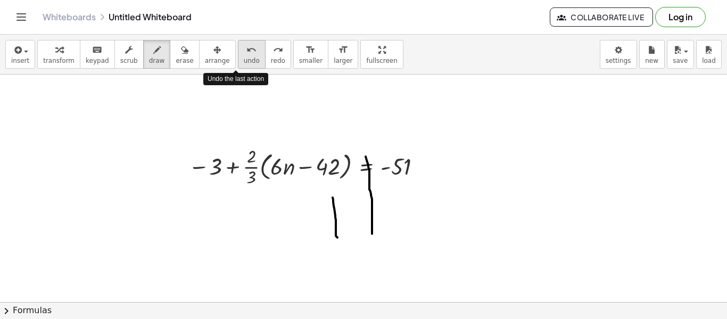
click at [244, 59] on span "undo" at bounding box center [252, 60] width 16 height 7
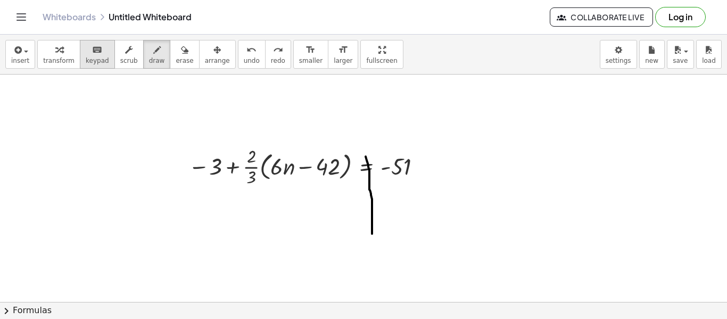
click at [98, 52] on div "keyboard" at bounding box center [97, 49] width 23 height 13
click at [330, 205] on div at bounding box center [363, 280] width 727 height 523
click at [299, 59] on span "smaller" at bounding box center [310, 60] width 23 height 7
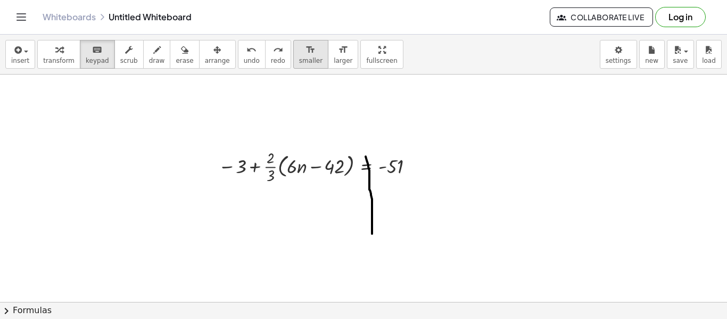
click at [299, 59] on span "smaller" at bounding box center [310, 60] width 23 height 7
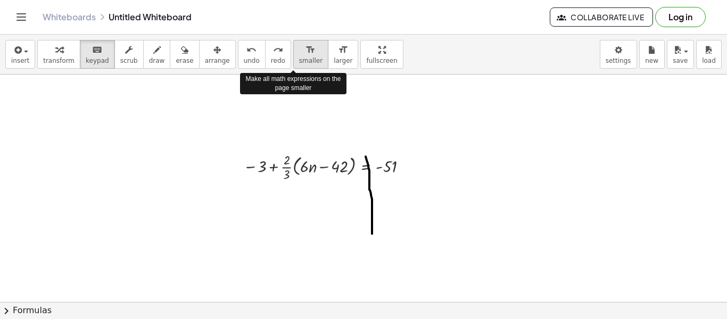
click at [299, 59] on span "smaller" at bounding box center [310, 60] width 23 height 7
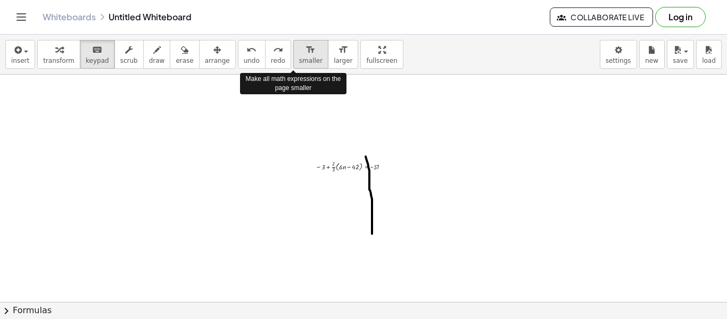
click at [299, 59] on span "smaller" at bounding box center [310, 60] width 23 height 7
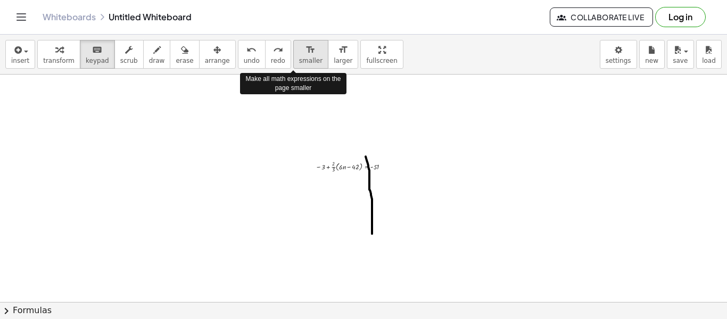
click at [299, 59] on span "smaller" at bounding box center [310, 60] width 23 height 7
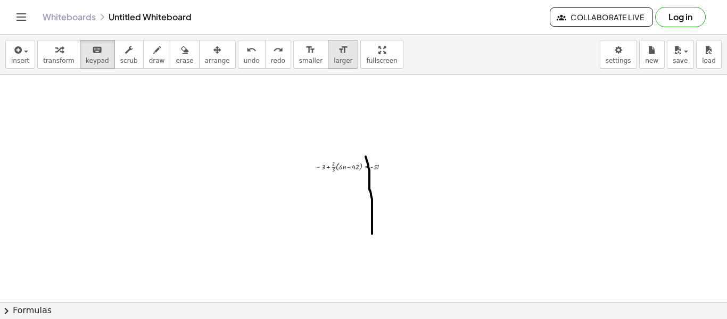
click at [333, 56] on button "format_size larger" at bounding box center [343, 54] width 30 height 29
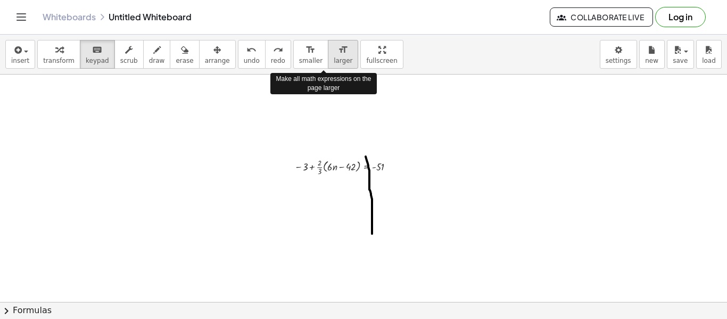
drag, startPoint x: 333, startPoint y: 56, endPoint x: 327, endPoint y: 53, distance: 6.7
click at [328, 53] on button "format_size larger" at bounding box center [343, 54] width 30 height 29
click at [338, 53] on icon "format_size" at bounding box center [343, 50] width 10 height 13
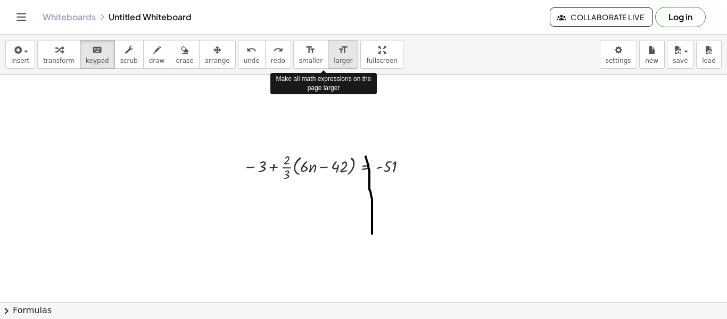
click at [338, 53] on icon "format_size" at bounding box center [343, 50] width 10 height 13
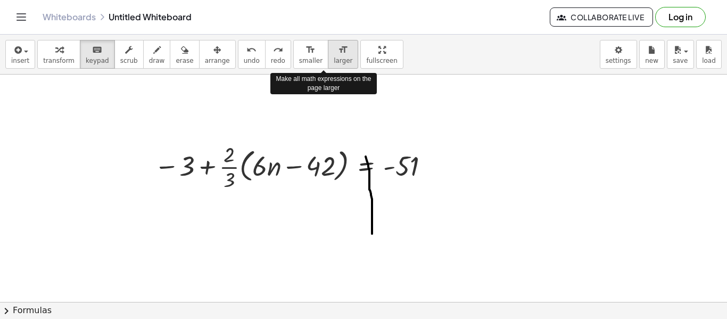
click at [338, 53] on icon "format_size" at bounding box center [343, 50] width 10 height 13
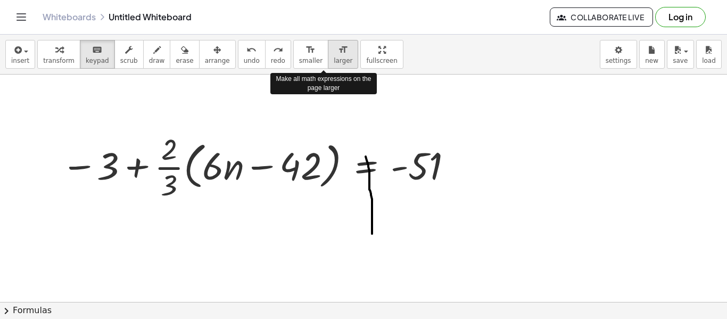
click at [338, 53] on icon "format_size" at bounding box center [343, 50] width 10 height 13
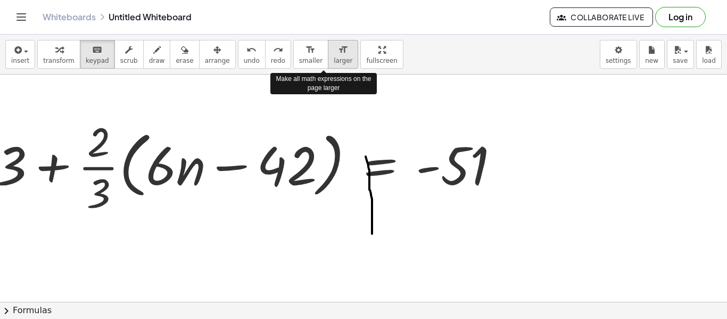
click at [338, 53] on icon "format_size" at bounding box center [343, 50] width 10 height 13
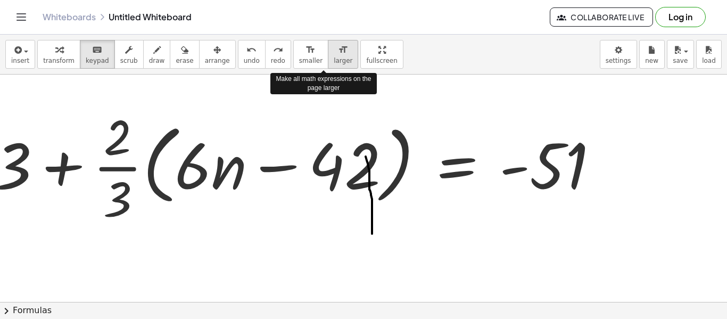
click at [338, 53] on icon "format_size" at bounding box center [343, 50] width 10 height 13
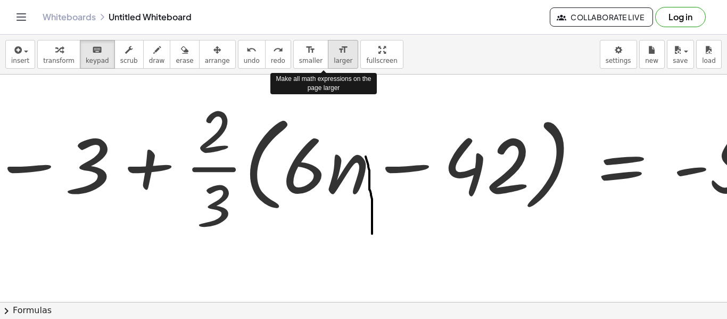
click at [338, 53] on icon "format_size" at bounding box center [343, 50] width 10 height 13
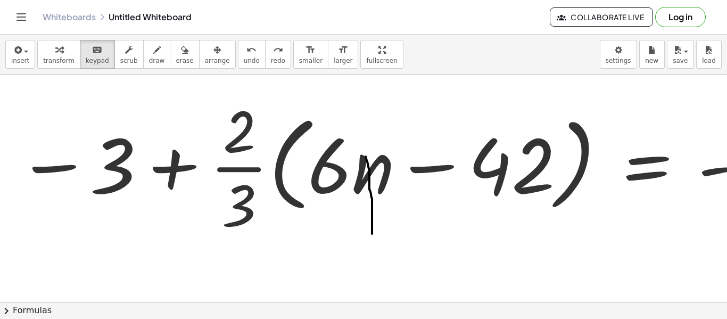
drag, startPoint x: 327, startPoint y: 53, endPoint x: 286, endPoint y: 35, distance: 45.3
click at [286, 35] on div "insert select one: Math Expression Function Text Youtube Video Graphing Geometr…" at bounding box center [363, 55] width 727 height 40
click at [305, 49] on icon "format_size" at bounding box center [310, 50] width 10 height 13
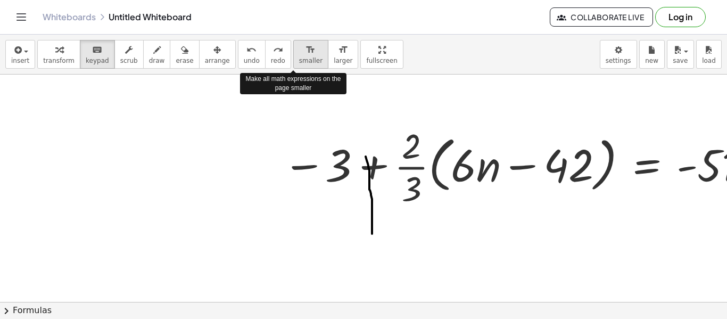
click at [305, 49] on icon "format_size" at bounding box center [310, 50] width 10 height 13
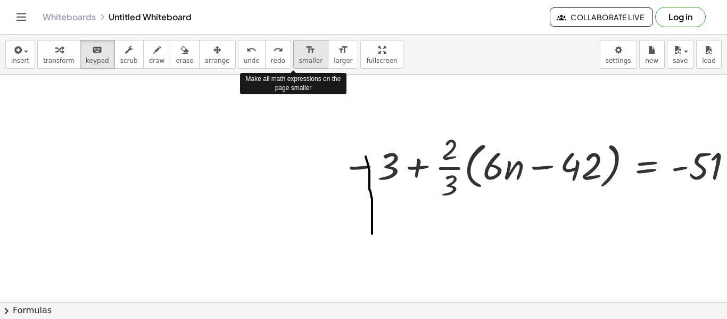
click at [305, 49] on icon "format_size" at bounding box center [310, 50] width 10 height 13
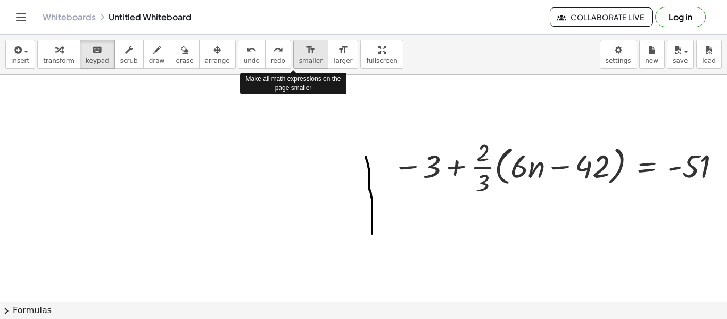
click at [305, 49] on icon "format_size" at bounding box center [310, 50] width 10 height 13
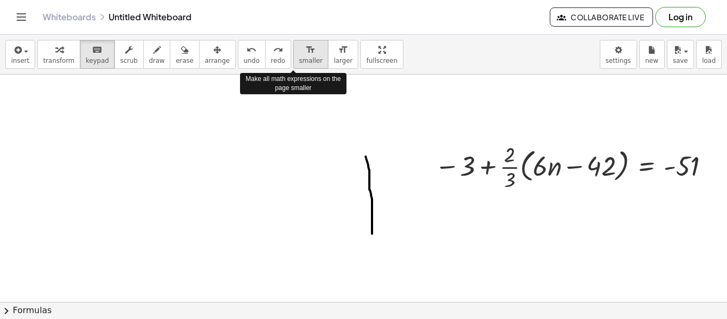
click at [305, 49] on icon "format_size" at bounding box center [310, 50] width 10 height 13
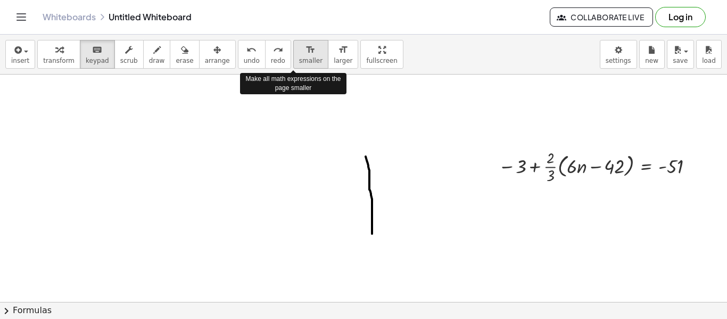
click at [305, 49] on icon "format_size" at bounding box center [310, 50] width 10 height 13
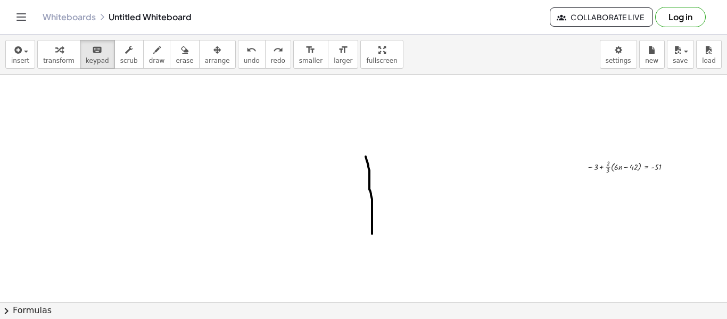
drag, startPoint x: 412, startPoint y: 97, endPoint x: 320, endPoint y: 97, distance: 92.0
click at [320, 97] on div at bounding box center [363, 280] width 727 height 523
click at [244, 57] on span "undo" at bounding box center [252, 60] width 16 height 7
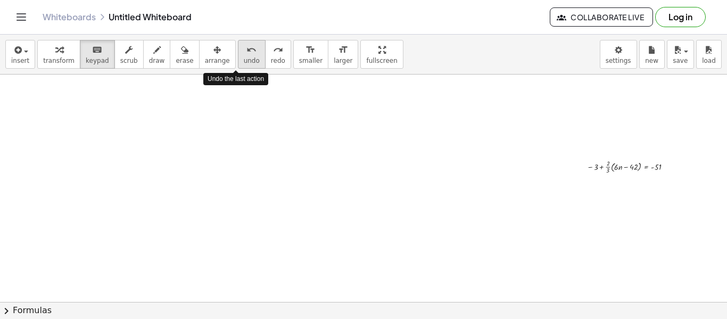
click at [244, 57] on span "undo" at bounding box center [252, 60] width 16 height 7
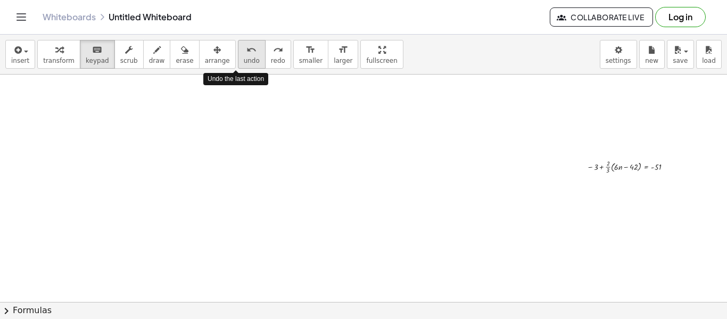
click at [244, 57] on span "undo" at bounding box center [252, 60] width 16 height 7
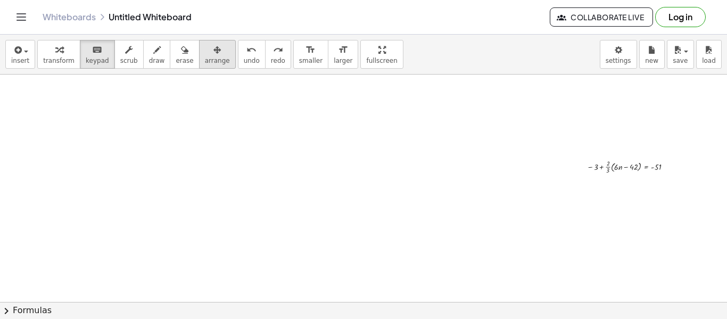
click at [199, 61] on button "arrange" at bounding box center [217, 54] width 37 height 29
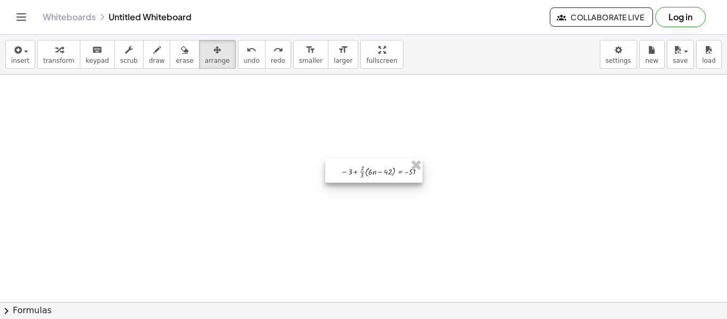
drag, startPoint x: 610, startPoint y: 177, endPoint x: 362, endPoint y: 180, distance: 247.9
click at [362, 180] on div at bounding box center [373, 171] width 97 height 24
click at [334, 57] on span "larger" at bounding box center [343, 60] width 19 height 7
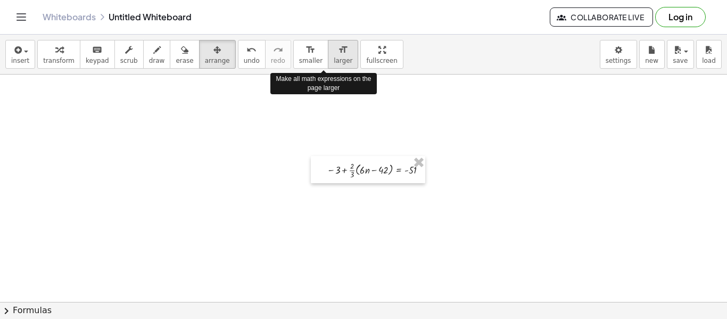
click at [334, 57] on span "larger" at bounding box center [343, 60] width 19 height 7
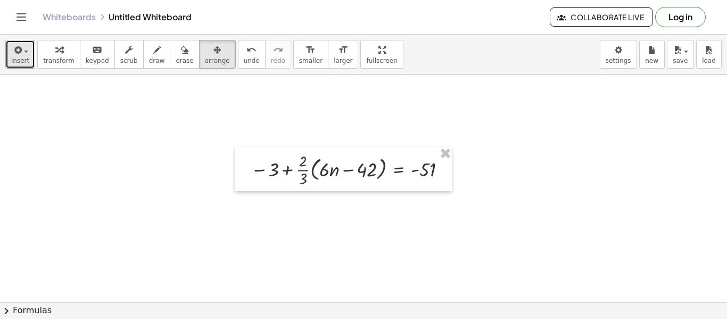
click at [15, 60] on span "insert" at bounding box center [20, 60] width 18 height 7
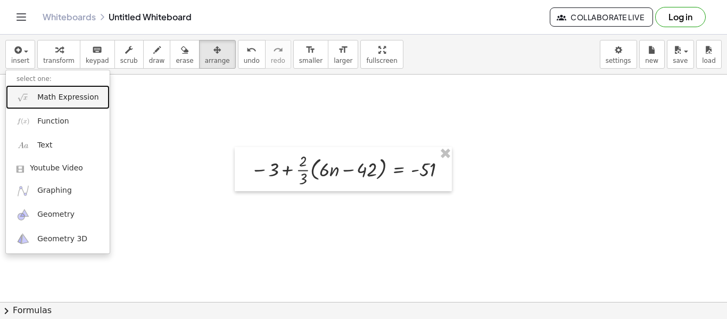
click at [54, 95] on span "Math Expression" at bounding box center [67, 97] width 61 height 11
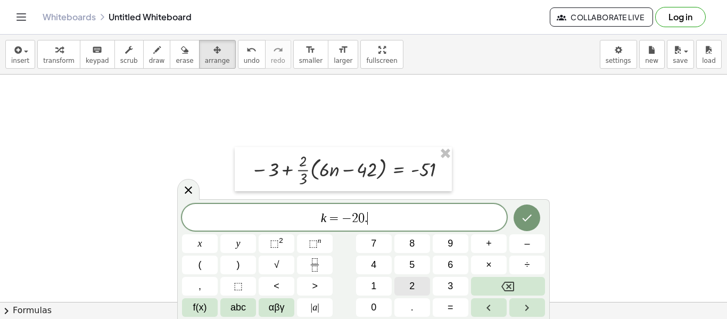
scroll to position [12, 0]
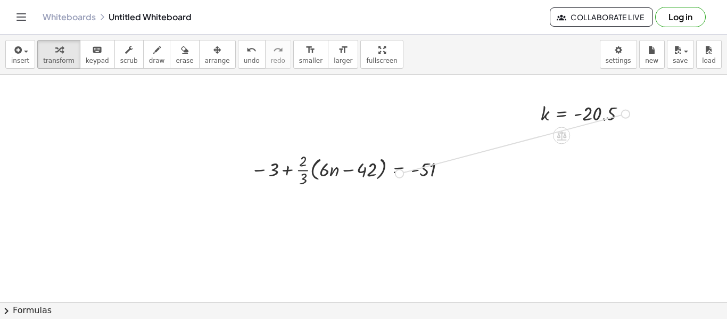
drag, startPoint x: 621, startPoint y: 112, endPoint x: 388, endPoint y: 178, distance: 242.7
click at [388, 178] on div "− 3 + · · 2 · 3 · ( + · 6 · n − 42 ) = - 51 Fix a mistake Transform line Copy l…" at bounding box center [363, 280] width 727 height 523
drag, startPoint x: 627, startPoint y: 112, endPoint x: 334, endPoint y: 214, distance: 309.9
click at [334, 214] on div "− 3 + · · 2 · 3 · ( + · 6 · n − 42 ) = - 51 Fix a mistake Transform line Copy l…" at bounding box center [363, 280] width 727 height 523
drag, startPoint x: 309, startPoint y: 203, endPoint x: 357, endPoint y: 155, distance: 68.8
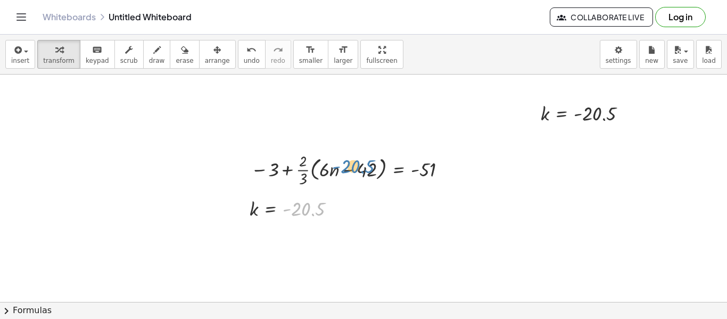
click at [357, 155] on div "− 3 + · · 2 · 3 · ( + · 6 · n − 42 ) = - 51 Fix a mistake Transform line Copy l…" at bounding box center [363, 280] width 727 height 523
click at [269, 234] on icon at bounding box center [270, 231] width 10 height 9
click at [267, 231] on span "×" at bounding box center [270, 230] width 6 height 15
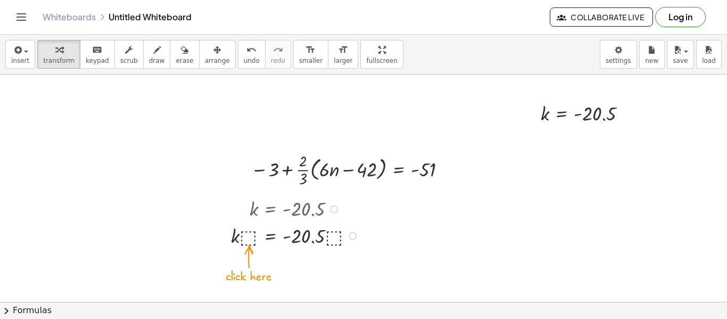
click at [279, 216] on div at bounding box center [297, 208] width 142 height 26
click at [398, 202] on icon at bounding box center [399, 198] width 10 height 9
click at [396, 200] on span "×" at bounding box center [398, 197] width 6 height 15
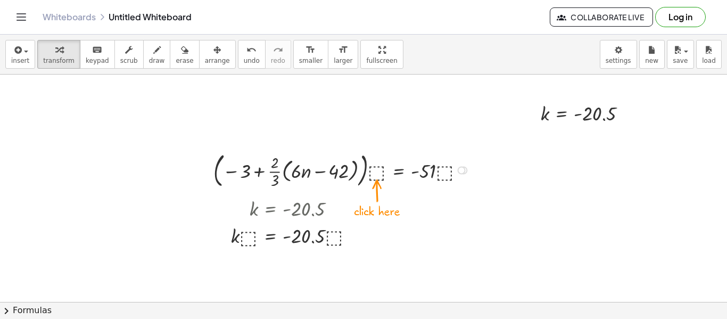
click at [374, 176] on div at bounding box center [343, 168] width 270 height 41
